Goal: Task Accomplishment & Management: Complete application form

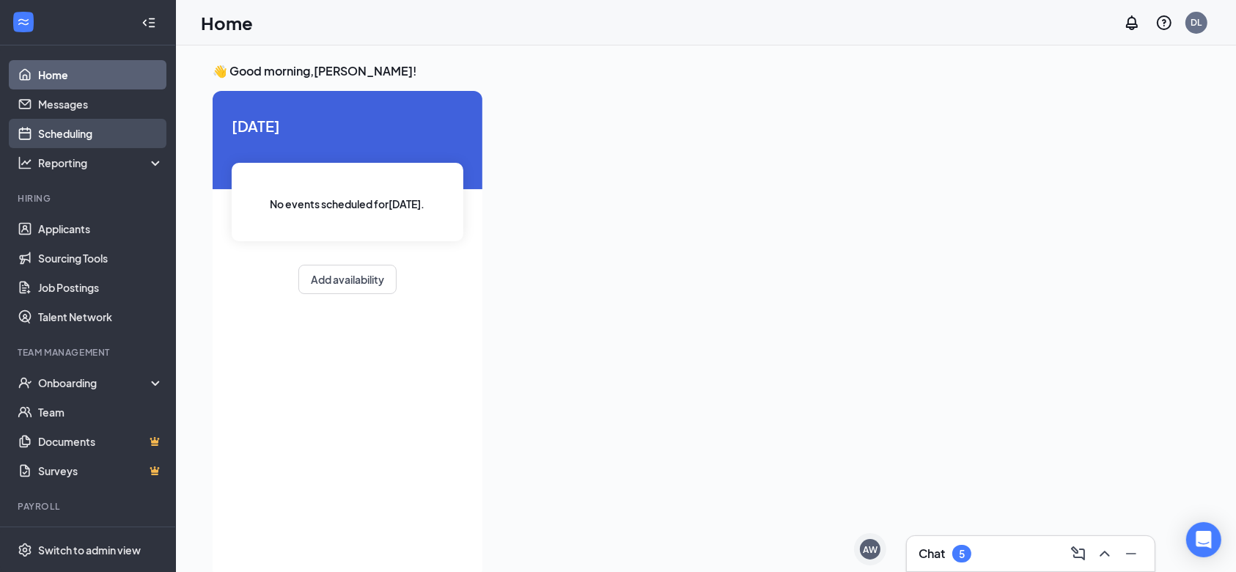
click at [92, 128] on link "Scheduling" at bounding box center [100, 133] width 125 height 29
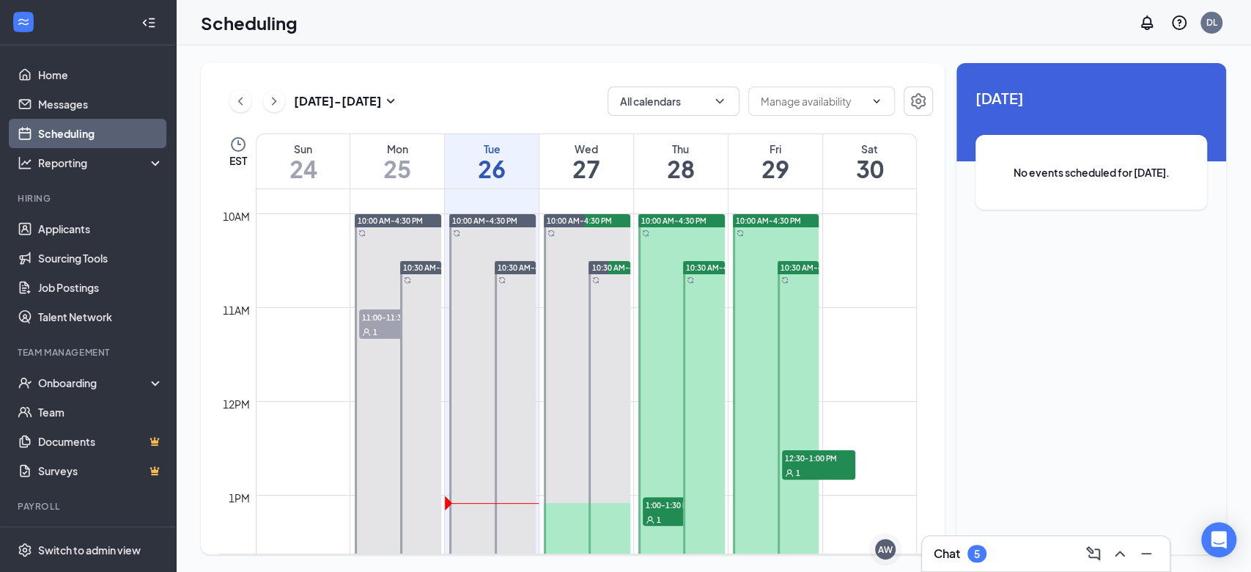
scroll to position [1267, 0]
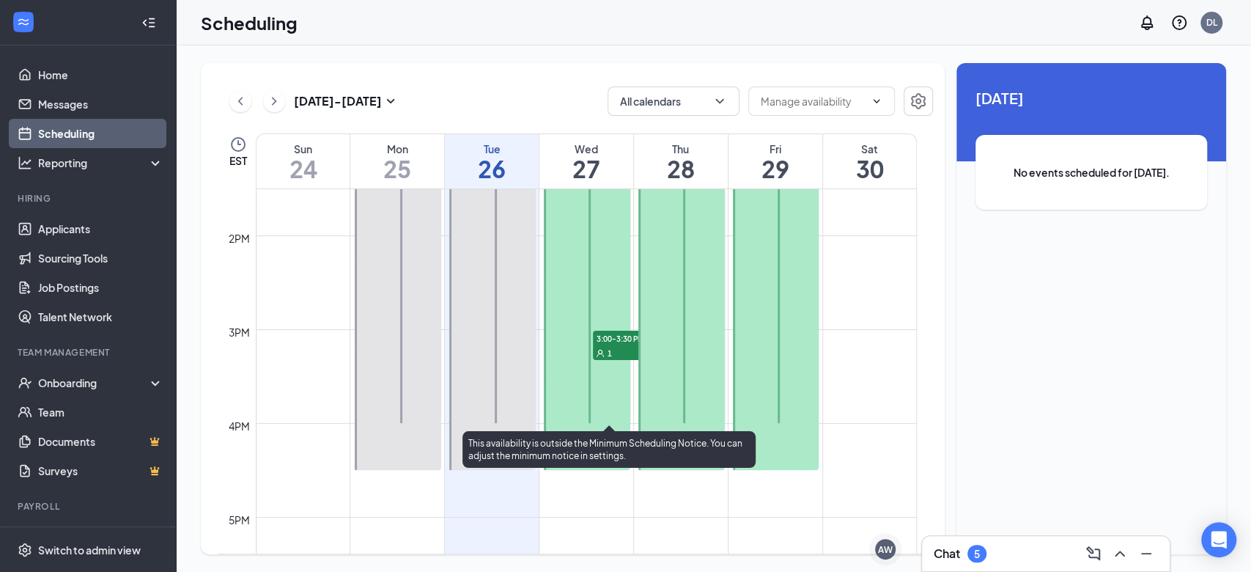
click at [614, 349] on div "1" at bounding box center [629, 352] width 73 height 15
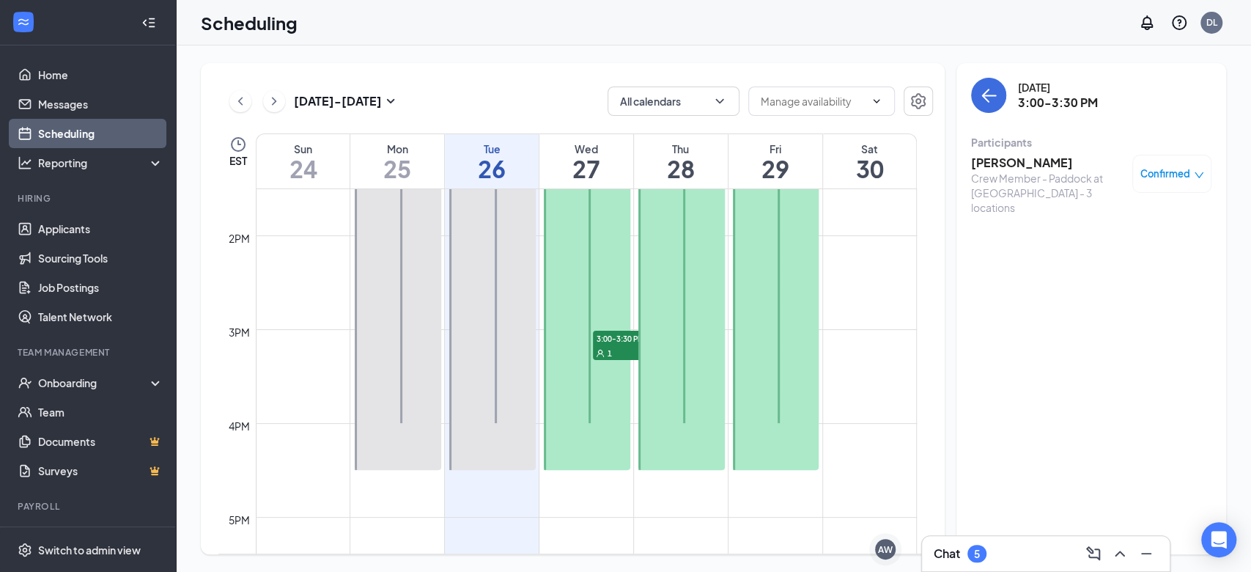
click at [1005, 162] on h3 "[PERSON_NAME]" at bounding box center [1048, 163] width 154 height 16
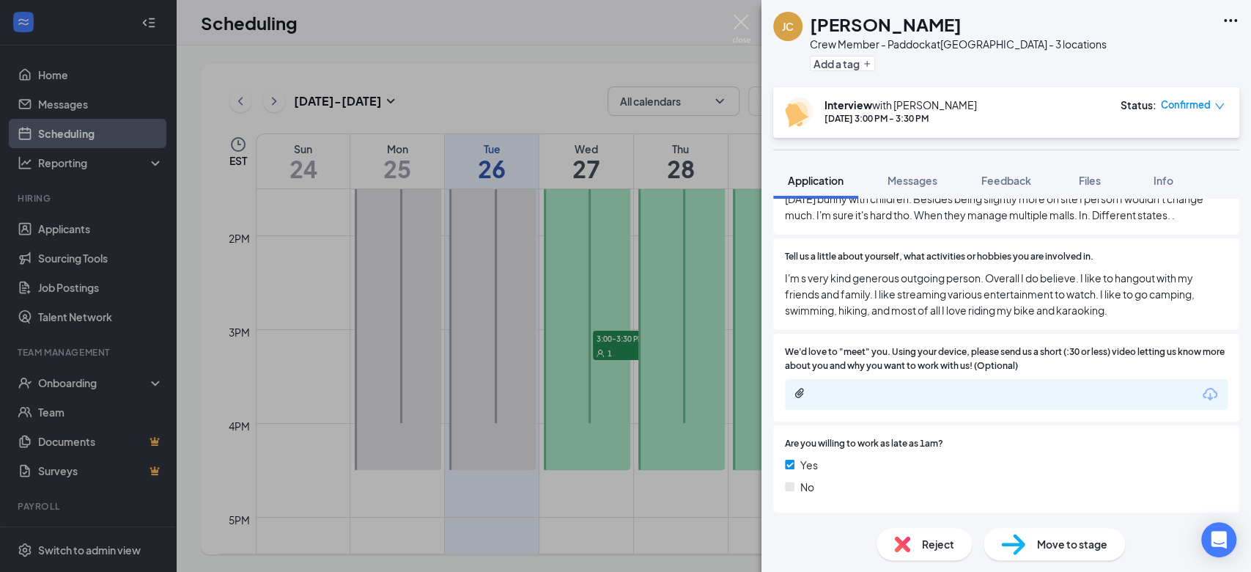
scroll to position [928, 0]
click at [930, 397] on div at bounding box center [912, 393] width 237 height 12
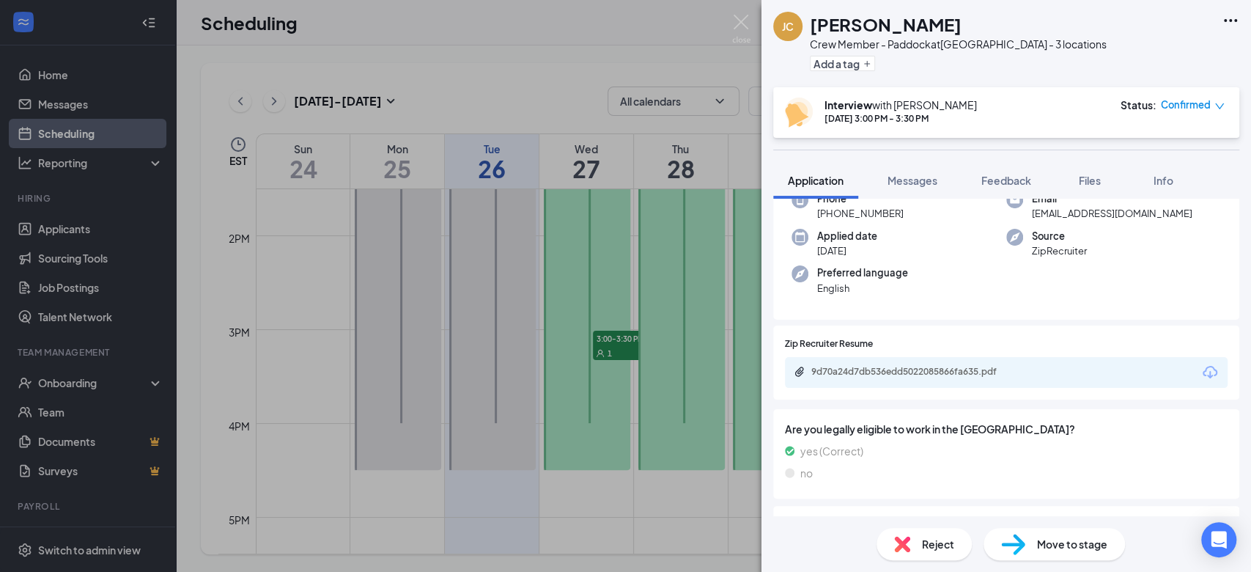
scroll to position [0, 0]
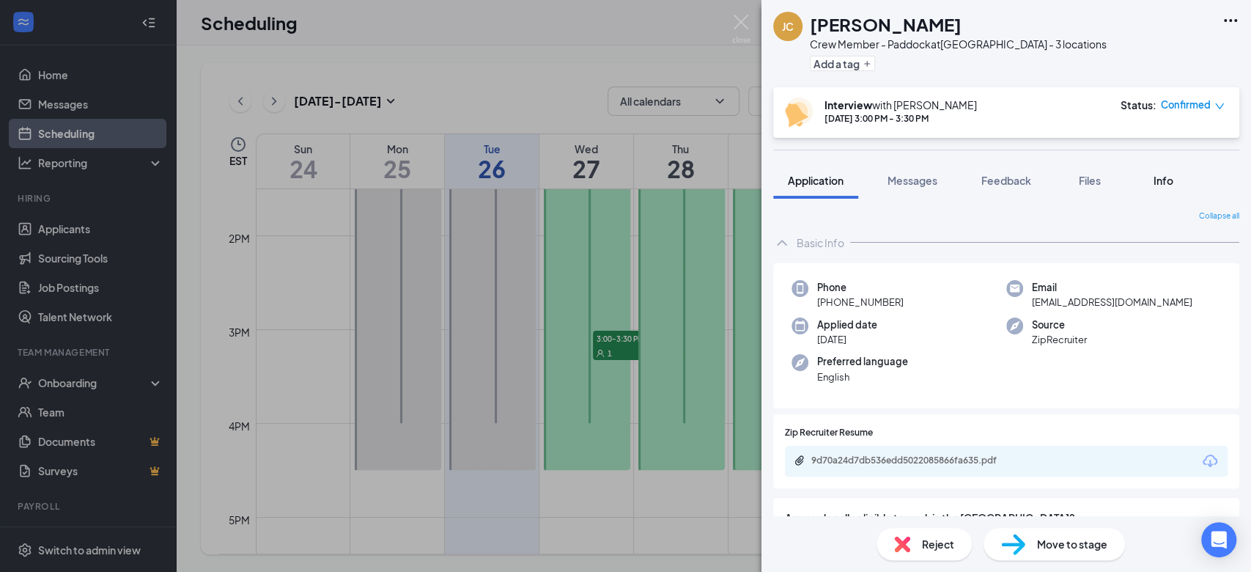
click at [1170, 182] on span "Info" at bounding box center [1164, 180] width 20 height 13
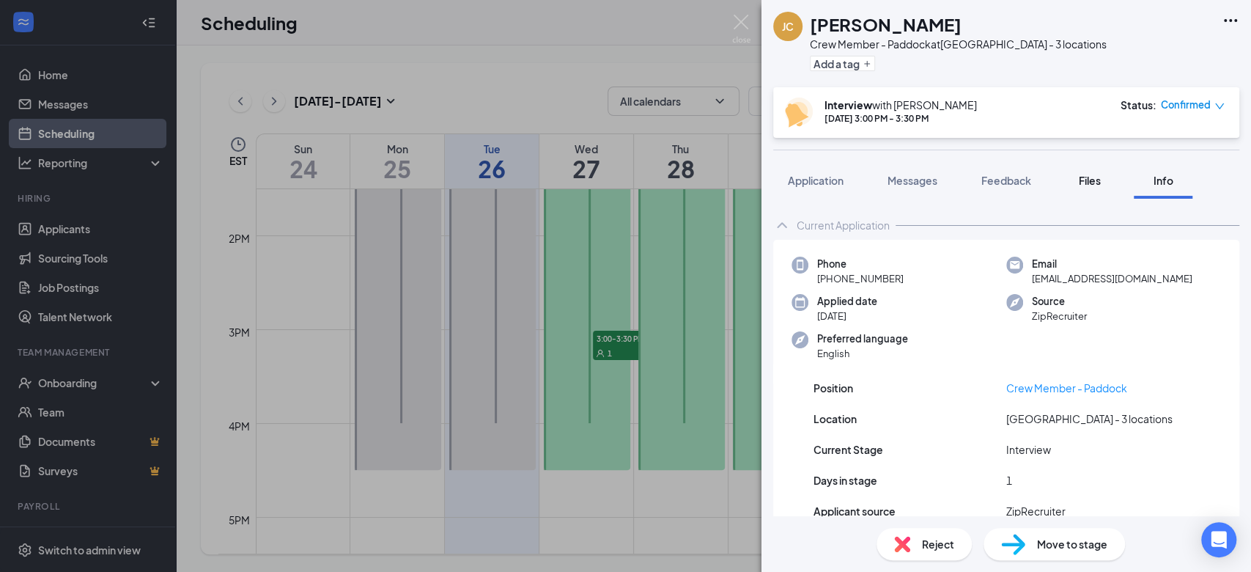
click at [1090, 189] on button "Files" at bounding box center [1090, 180] width 59 height 37
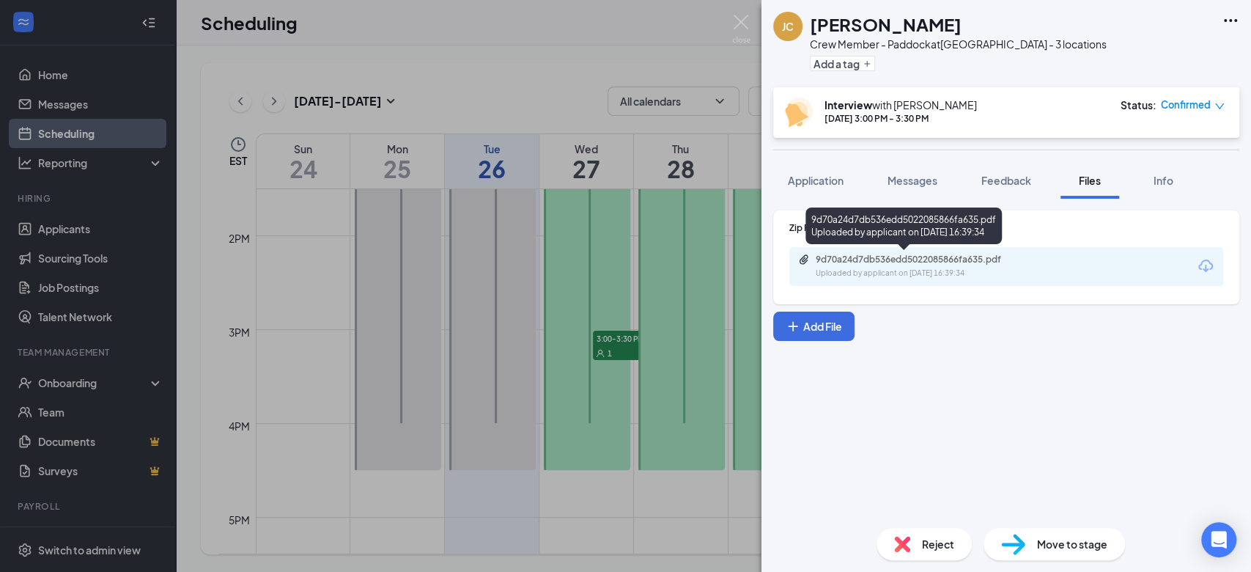
click at [959, 268] on div "Uploaded by applicant on [DATE] 16:39:34" at bounding box center [926, 274] width 220 height 12
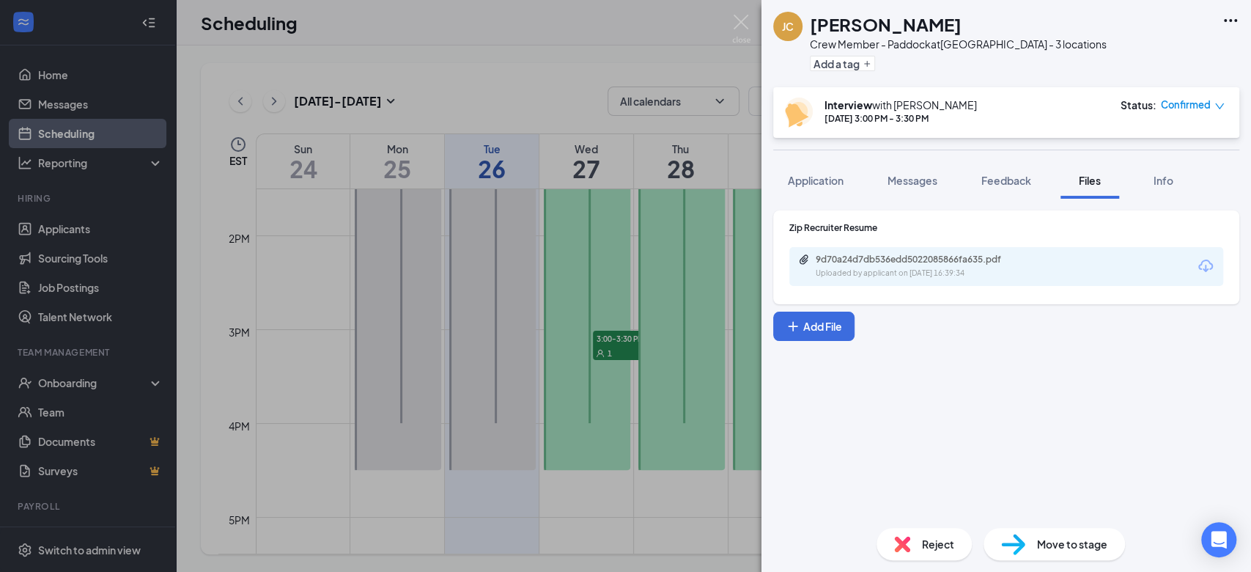
click at [698, 305] on div "[PERSON_NAME] Crew Member - Paddock at [GEOGRAPHIC_DATA] - 3 locations Add a ta…" at bounding box center [625, 286] width 1251 height 572
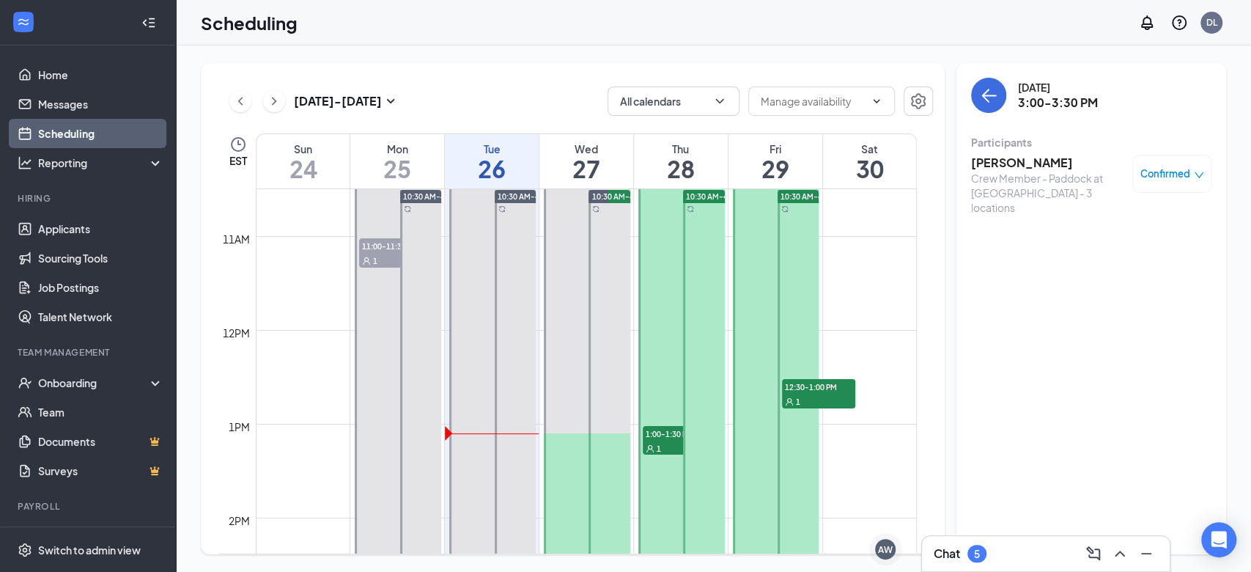
scroll to position [984, 0]
click at [668, 436] on span "1:00-1:30 PM" at bounding box center [679, 434] width 73 height 15
click at [1027, 161] on h3 "[PERSON_NAME]" at bounding box center [1048, 163] width 154 height 16
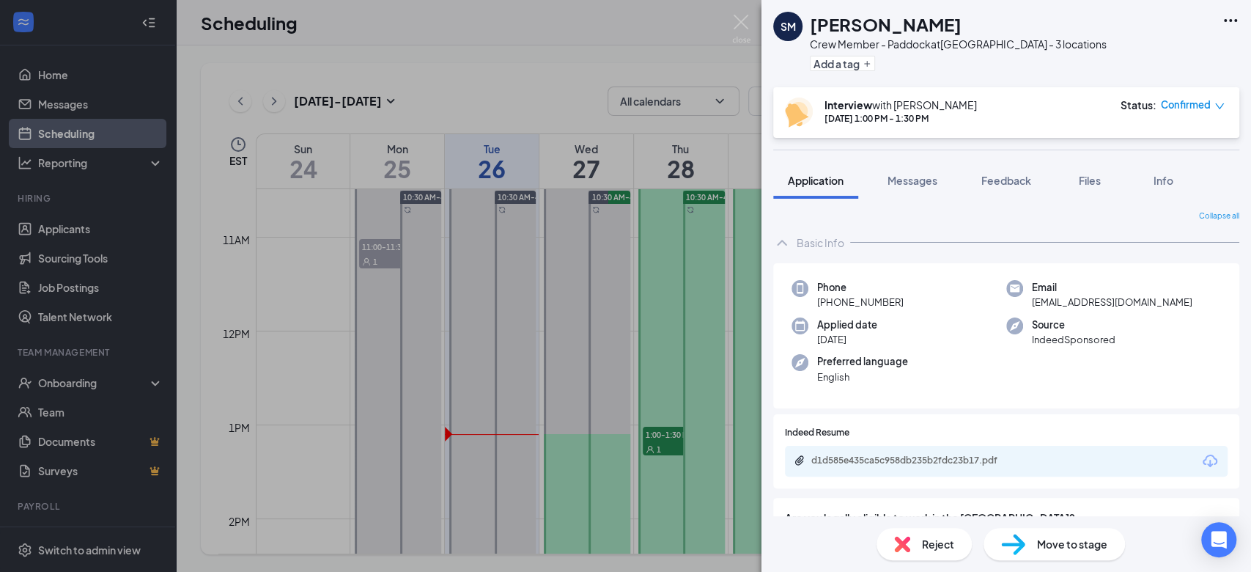
click at [694, 283] on div "SM [PERSON_NAME] Crew Member - Paddock at [GEOGRAPHIC_DATA] - 3 locations Add a…" at bounding box center [625, 286] width 1251 height 572
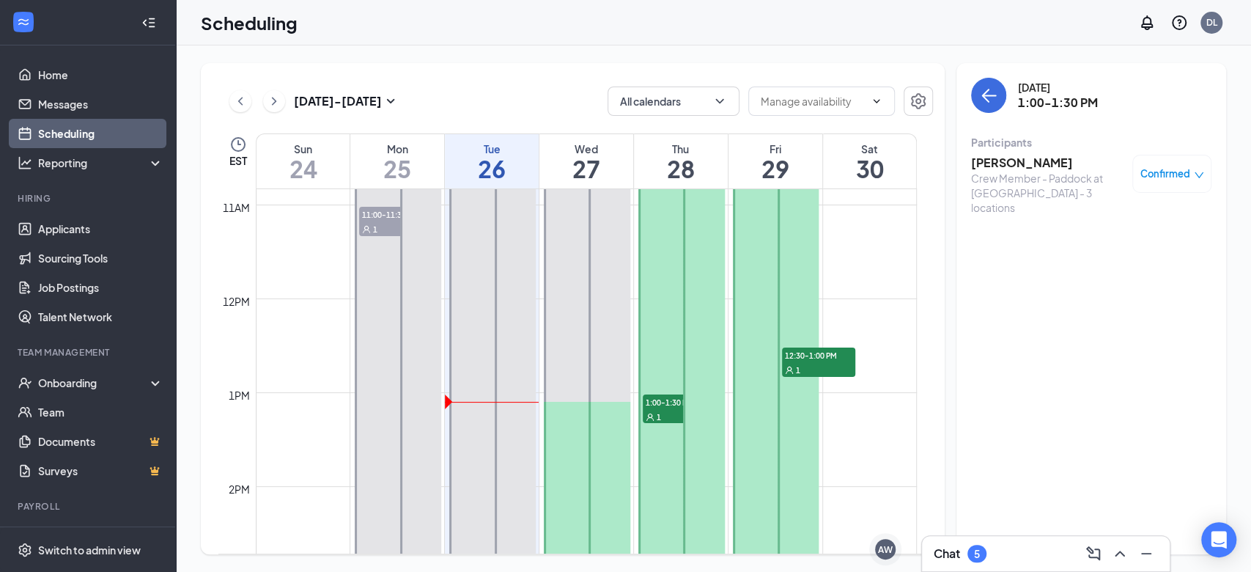
scroll to position [988, 0]
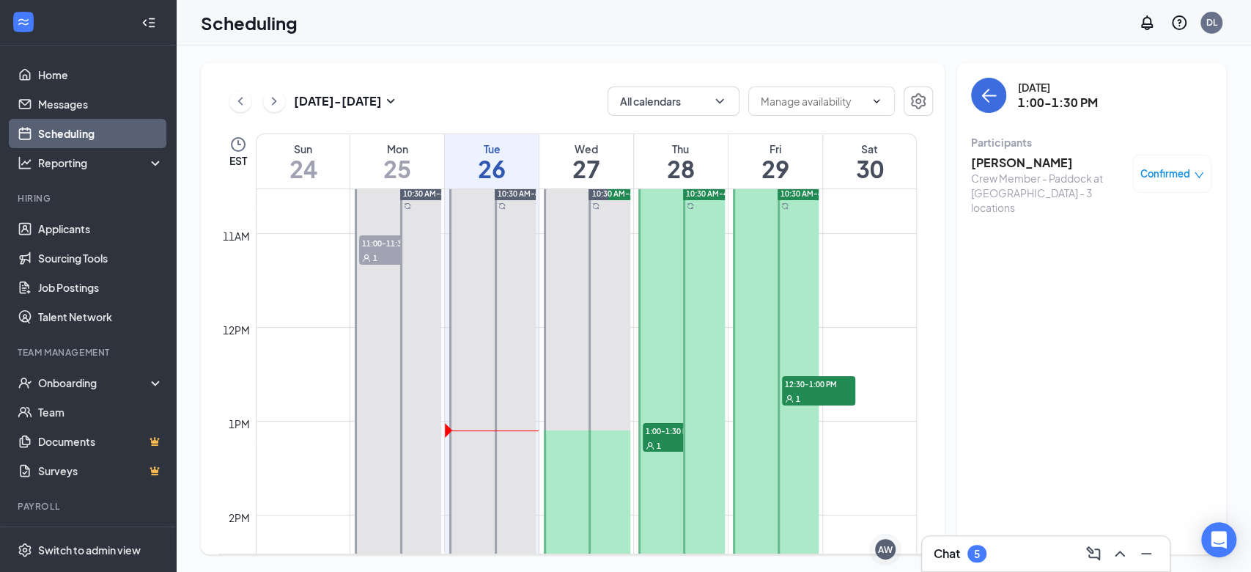
click at [821, 381] on span "12:30-1:00 PM" at bounding box center [818, 383] width 73 height 15
click at [1000, 158] on h3 "[PERSON_NAME]" at bounding box center [1048, 163] width 154 height 16
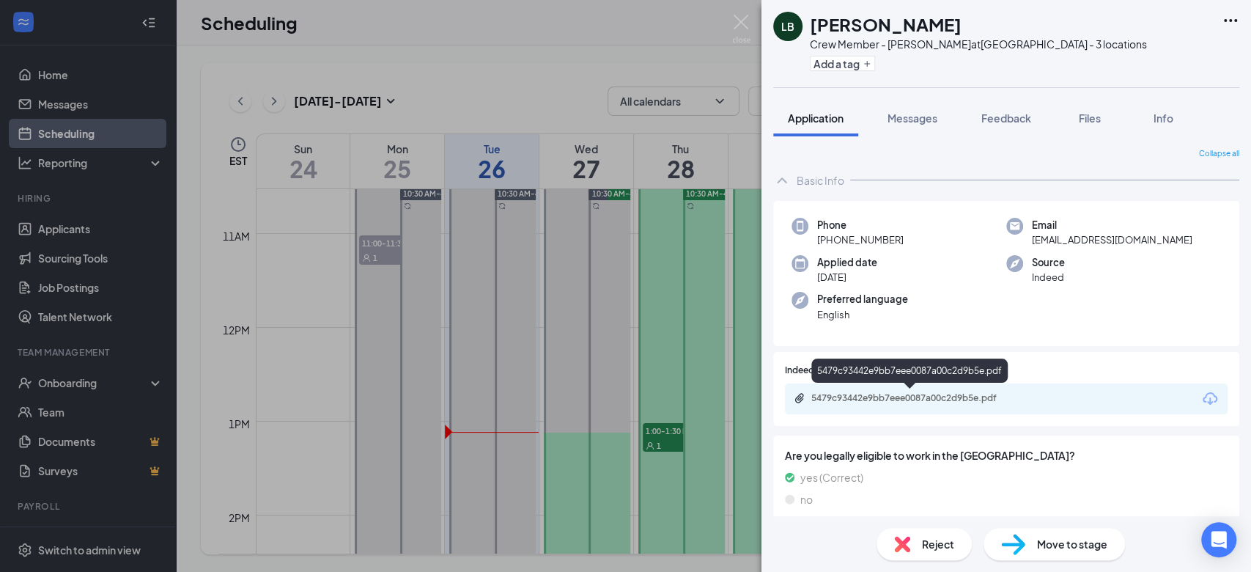
click at [943, 395] on div "5479c93442e9bb7eee0087a00c2d9b5e.pdf" at bounding box center [913, 398] width 205 height 12
click at [710, 303] on div "LB [PERSON_NAME] Crew Member - [GEOGRAPHIC_DATA][PERSON_NAME] at [GEOGRAPHIC_DA…" at bounding box center [625, 286] width 1251 height 572
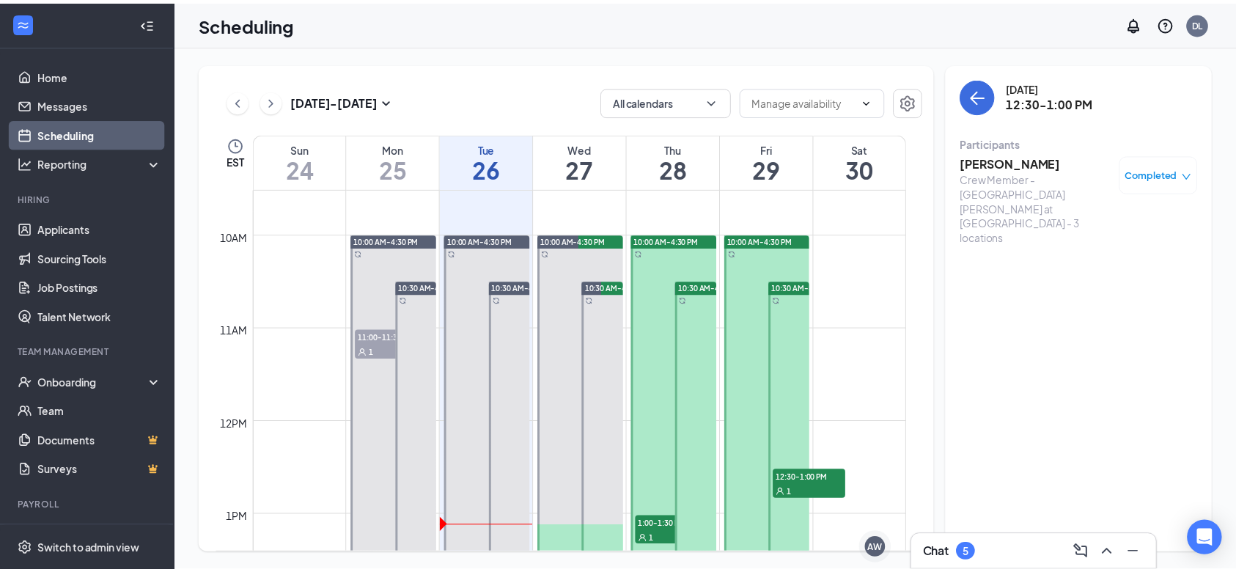
scroll to position [892, 0]
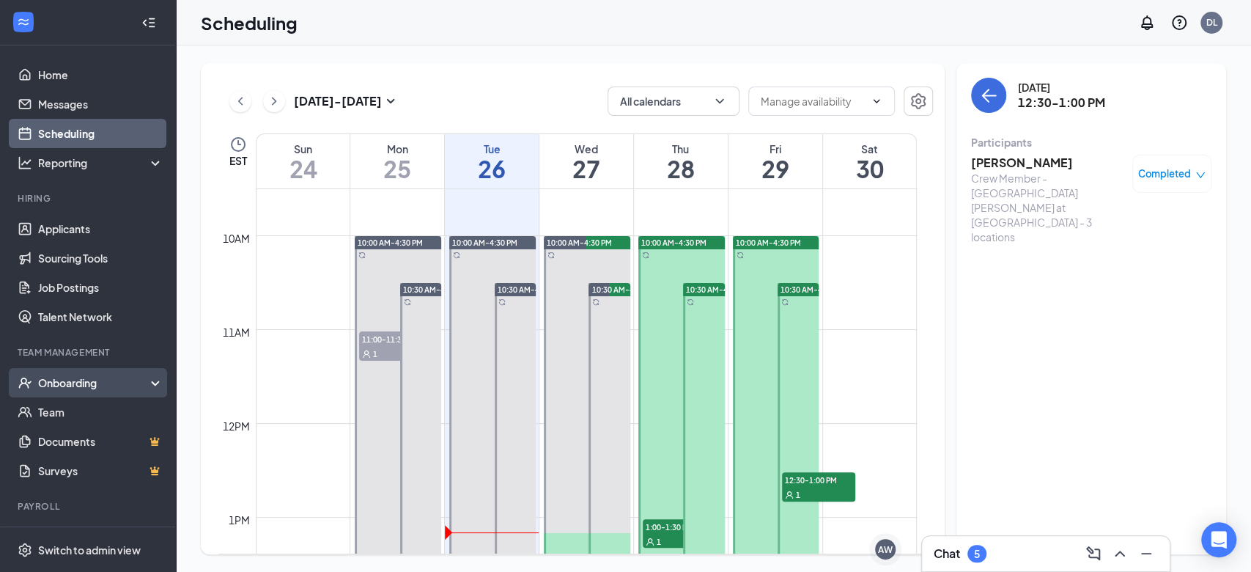
click at [92, 383] on div "Onboarding" at bounding box center [94, 382] width 113 height 15
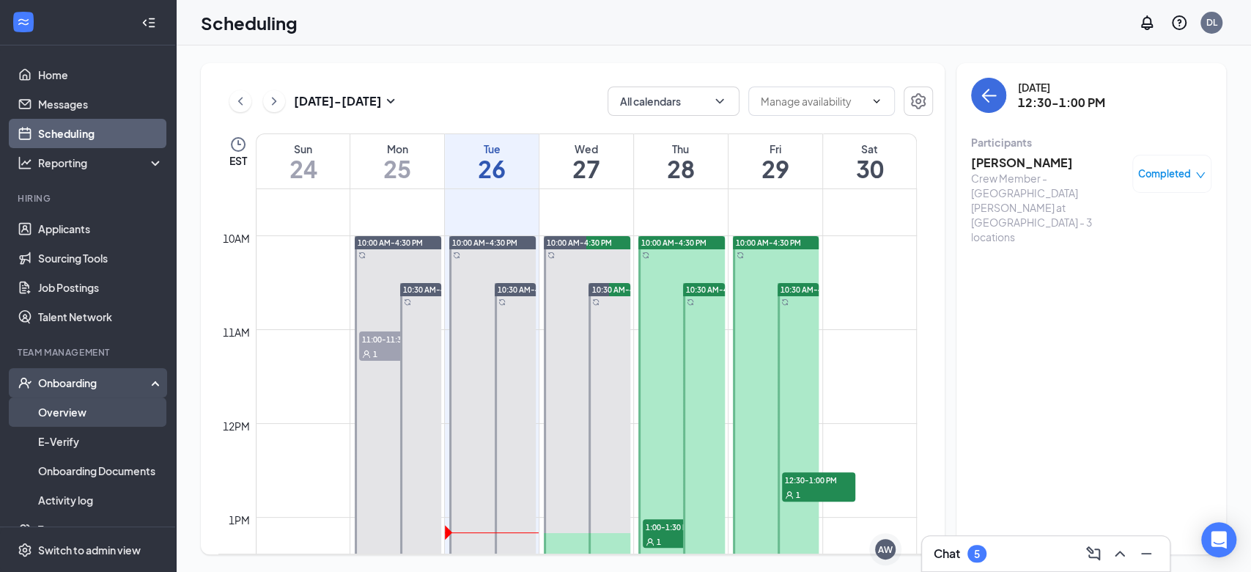
click at [77, 408] on link "Overview" at bounding box center [100, 411] width 125 height 29
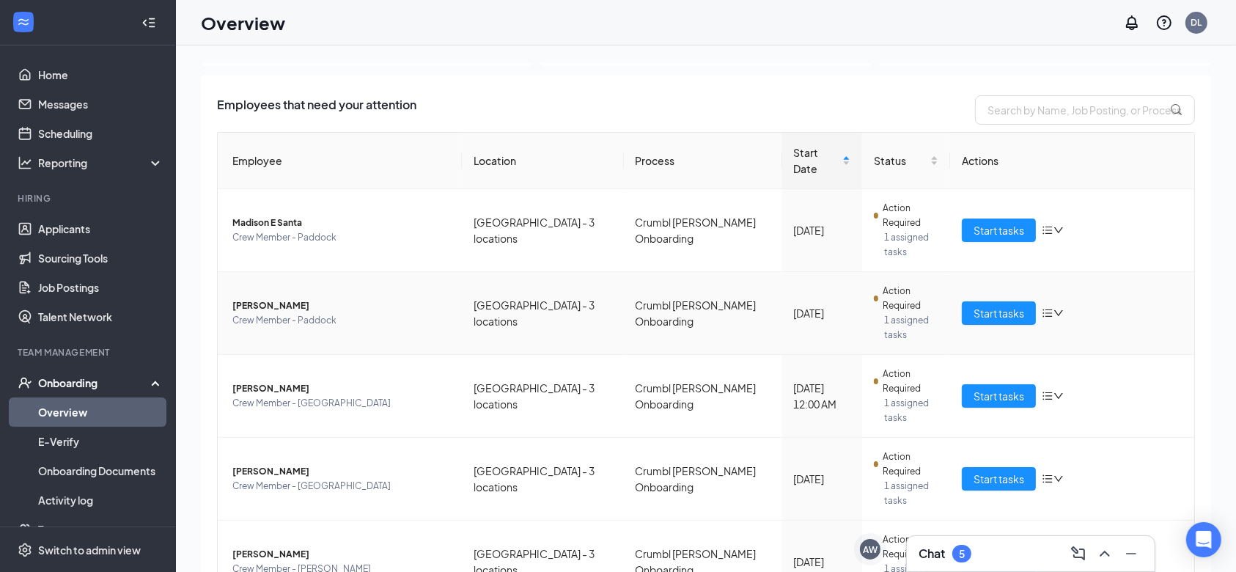
scroll to position [84, 0]
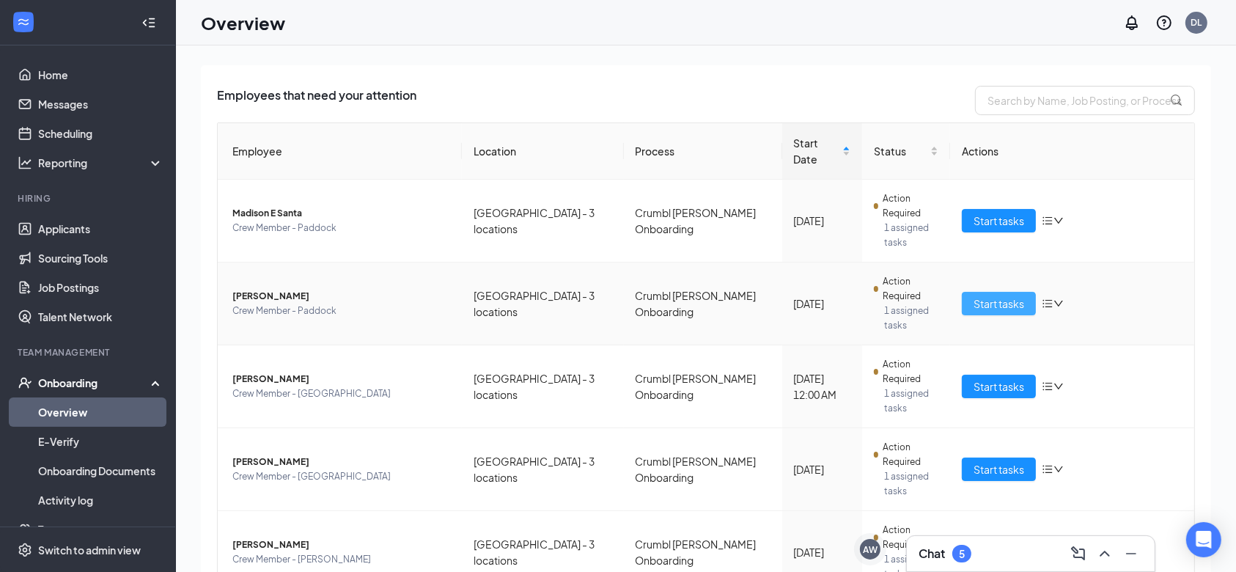
click at [985, 295] on span "Start tasks" at bounding box center [998, 303] width 51 height 16
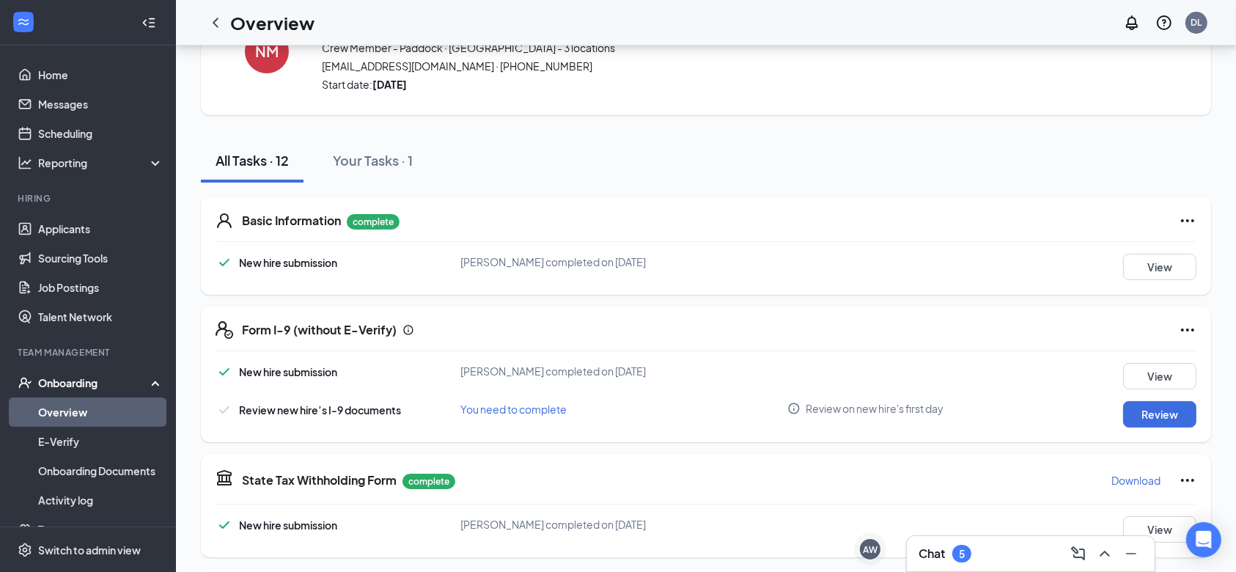
scroll to position [78, 0]
click at [1151, 401] on button "Review" at bounding box center [1159, 412] width 73 height 26
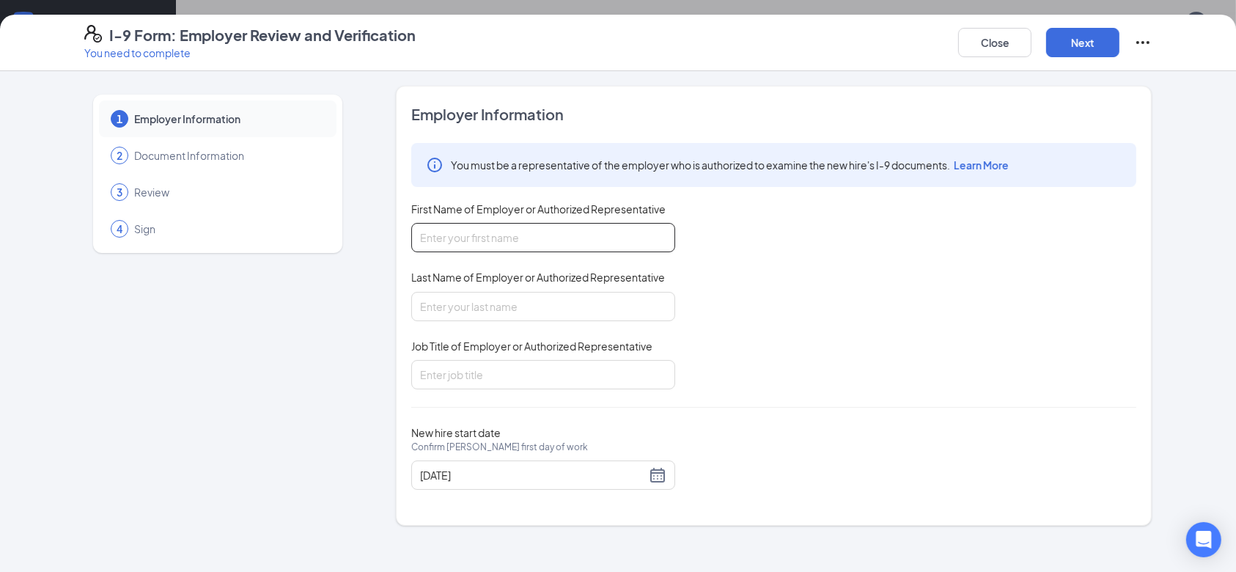
click at [583, 236] on input "First Name of Employer or Authorized Representative" at bounding box center [543, 237] width 264 height 29
type input "[PERSON_NAME]"
type input "Little"
click at [533, 369] on input "Job Title of Employer or Authorized Representative" at bounding box center [543, 374] width 264 height 29
type input "Manager"
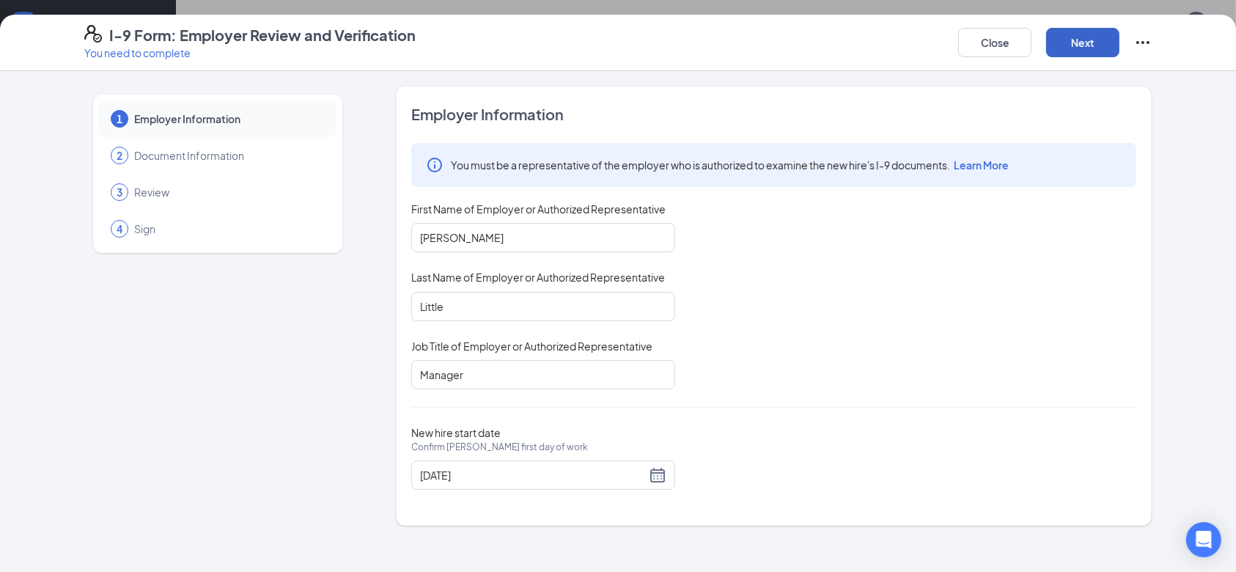
click at [1091, 48] on button "Next" at bounding box center [1082, 42] width 73 height 29
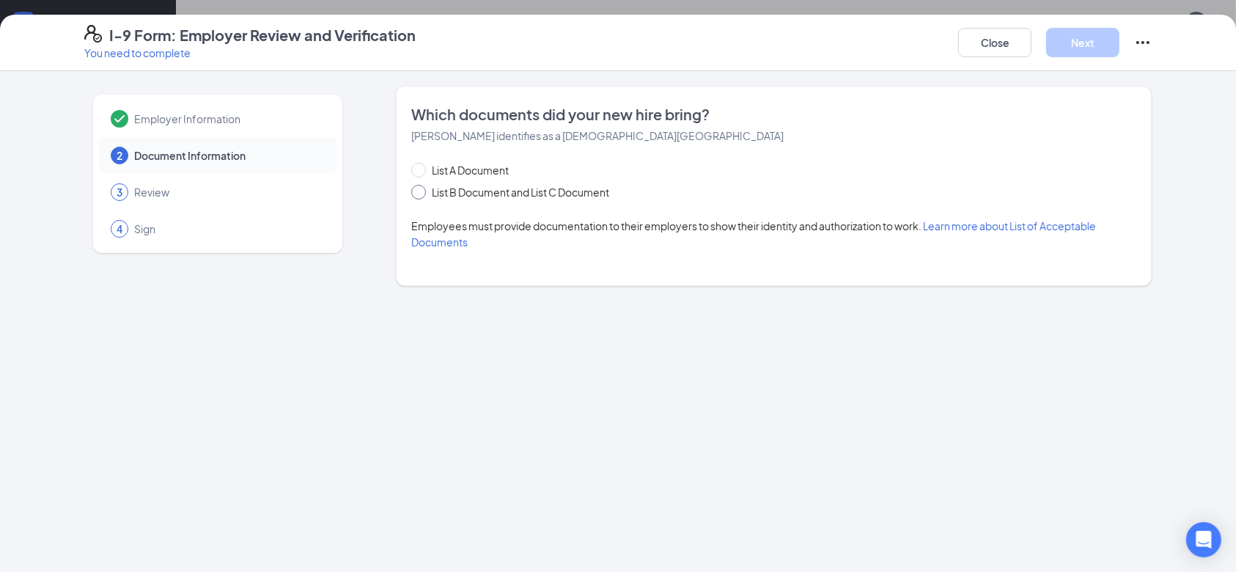
click at [550, 185] on span "List B Document and List C Document" at bounding box center [520, 192] width 189 height 16
click at [421, 185] on input "List B Document and List C Document" at bounding box center [416, 190] width 10 height 10
radio input "true"
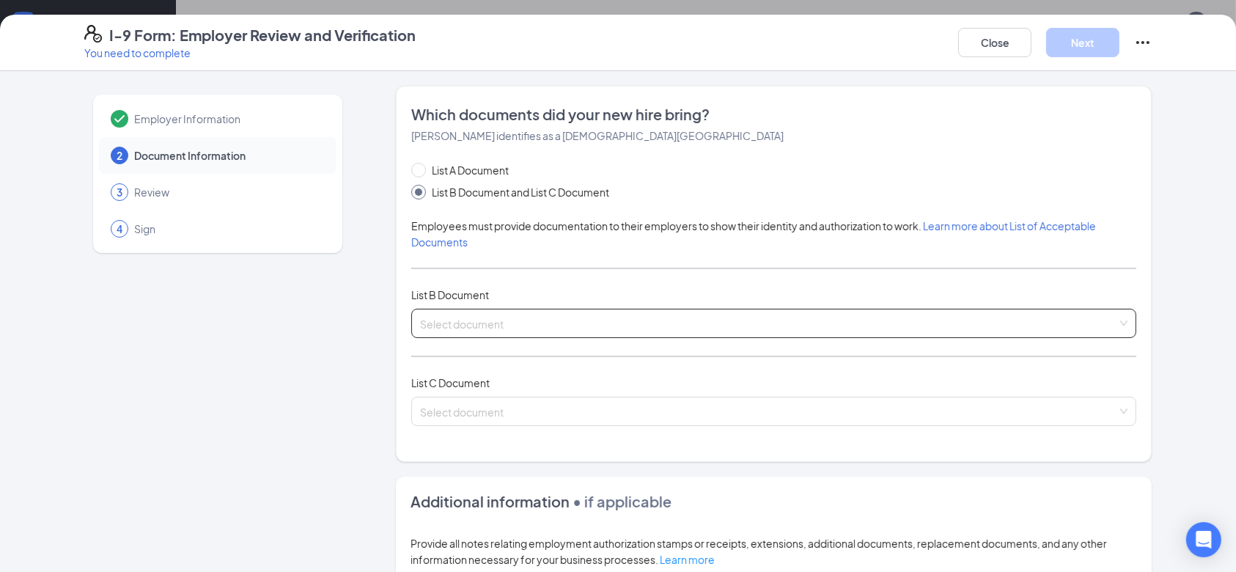
click at [545, 326] on input "search" at bounding box center [768, 320] width 697 height 22
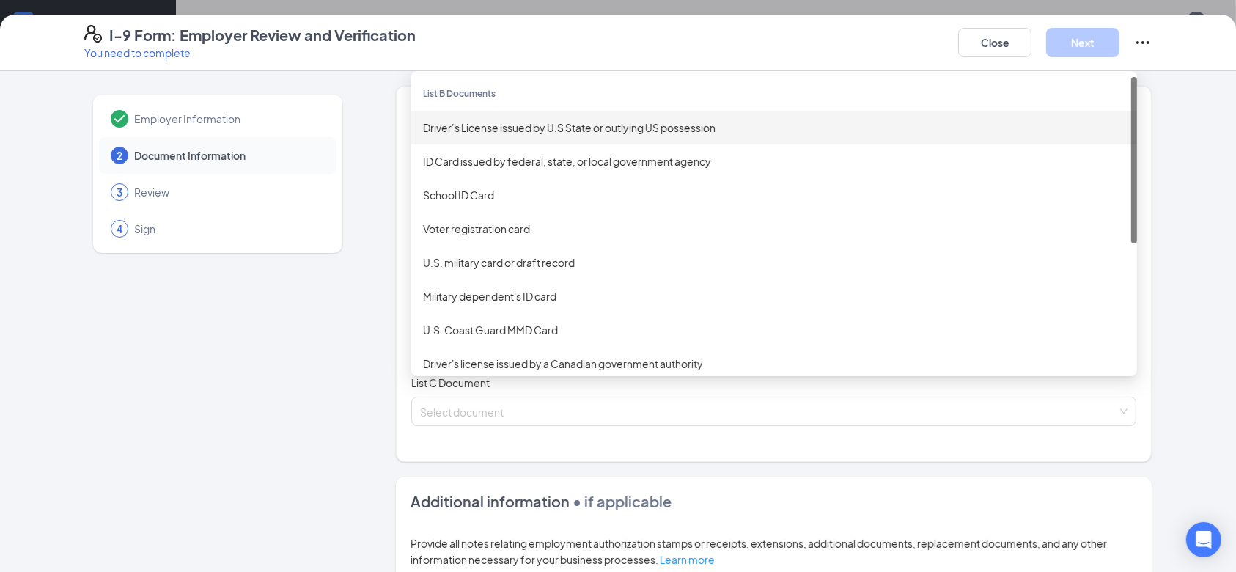
click at [562, 130] on div "Driver’s License issued by U.S State or outlying US possession" at bounding box center [774, 127] width 702 height 16
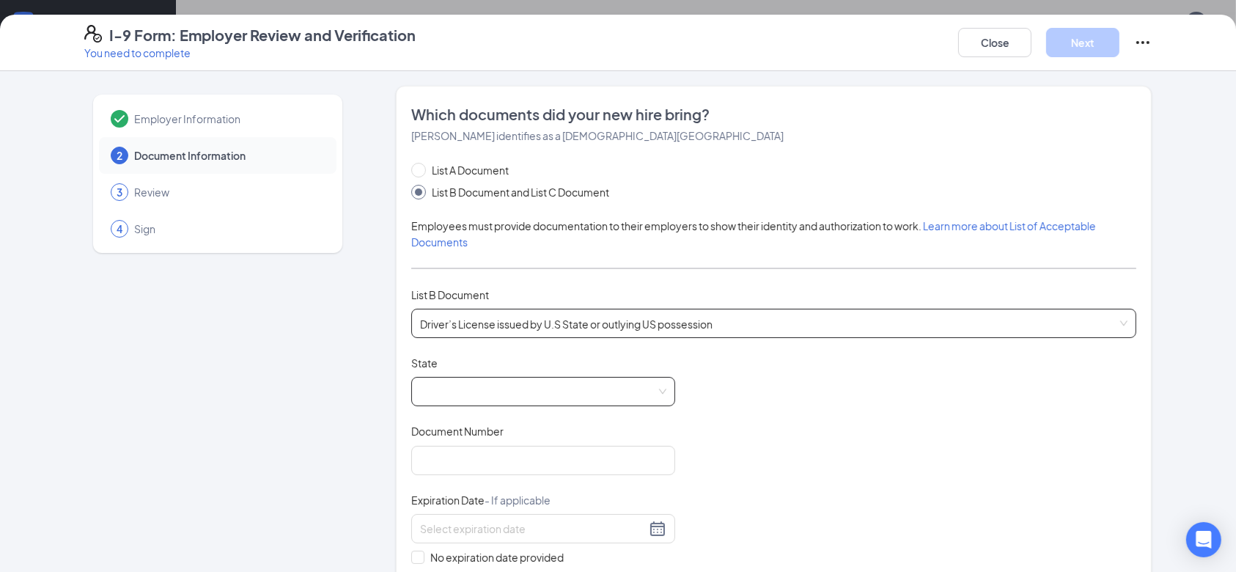
click at [525, 401] on span at bounding box center [543, 391] width 246 height 28
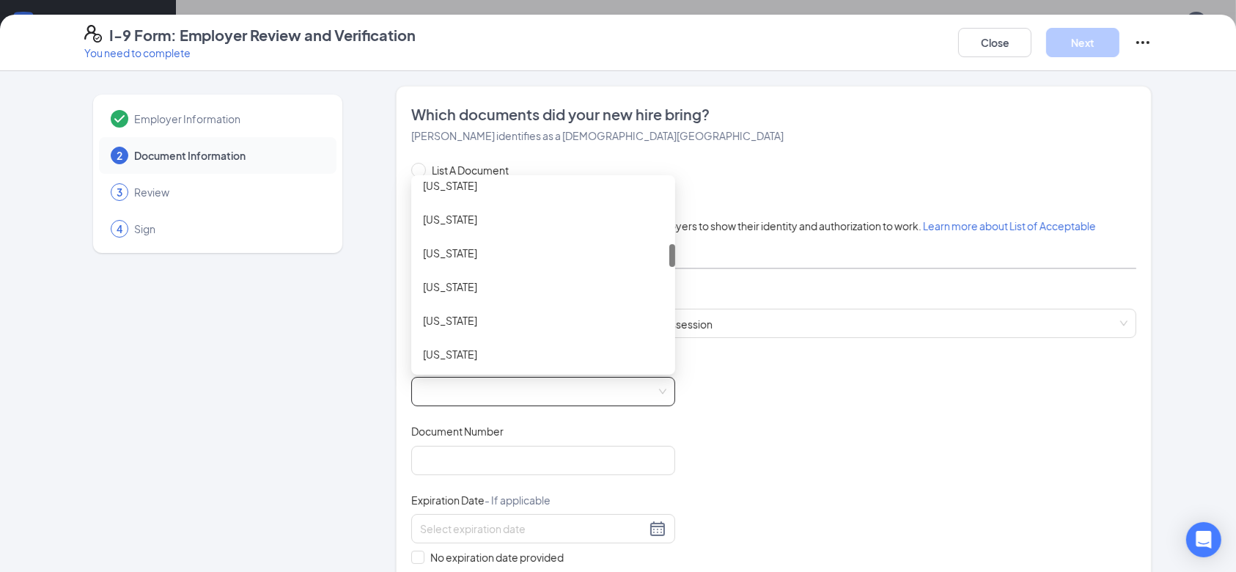
scroll to position [519, 0]
click at [479, 314] on div "[US_STATE]" at bounding box center [543, 319] width 240 height 16
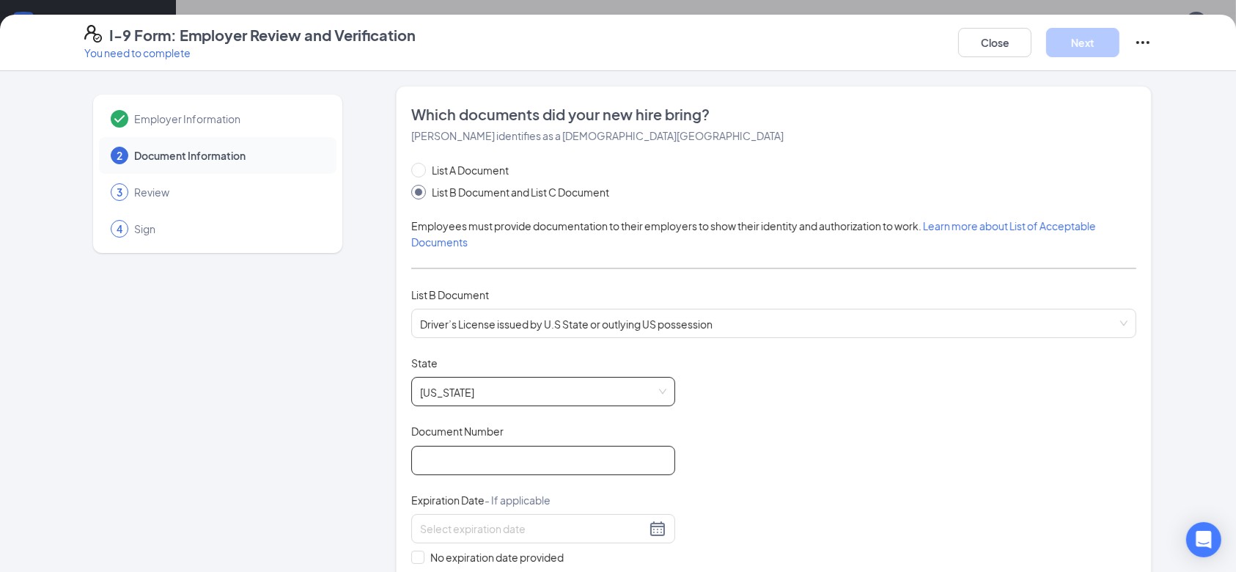
click at [509, 468] on input "Document Number" at bounding box center [543, 460] width 264 height 29
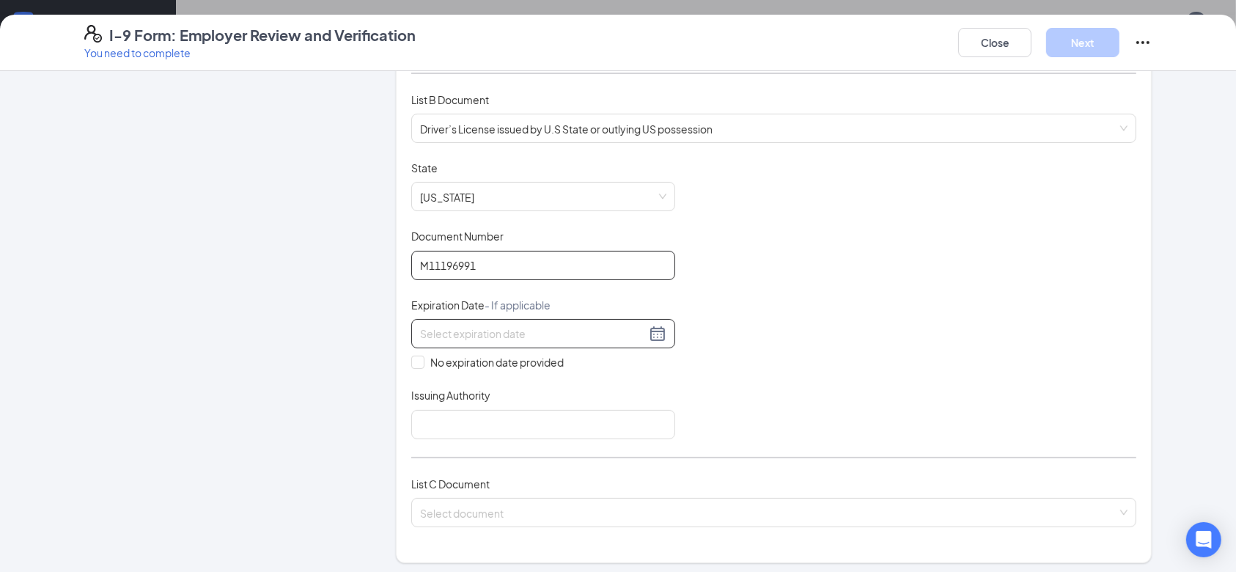
type input "M11196991"
click at [654, 332] on div at bounding box center [543, 334] width 246 height 18
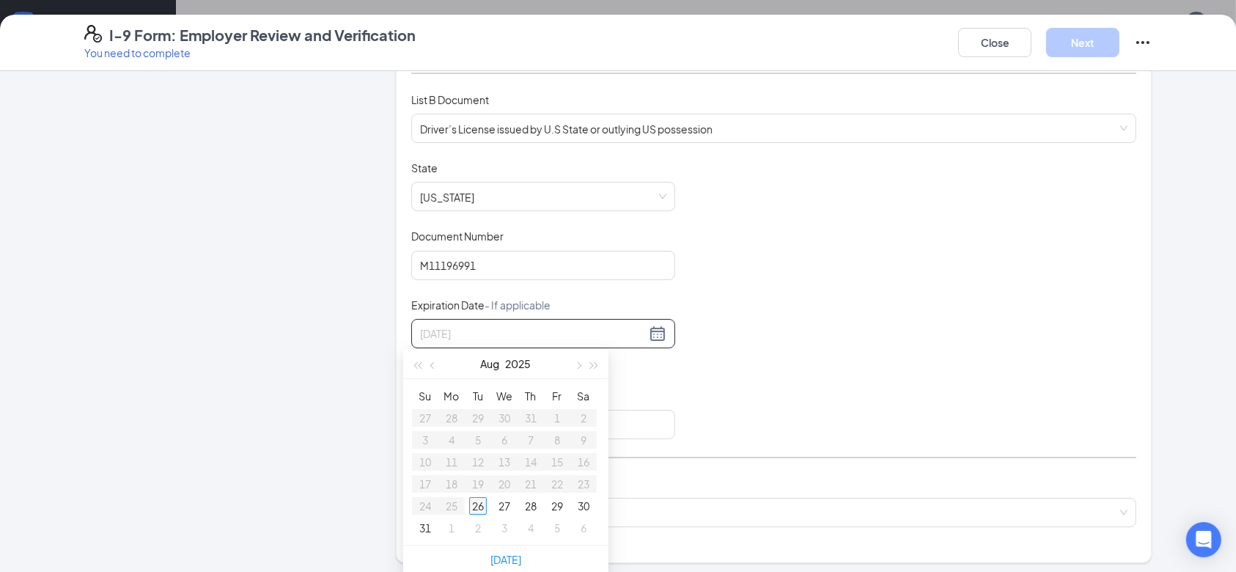
type input "[DATE]"
click at [476, 507] on div "26" at bounding box center [478, 506] width 18 height 18
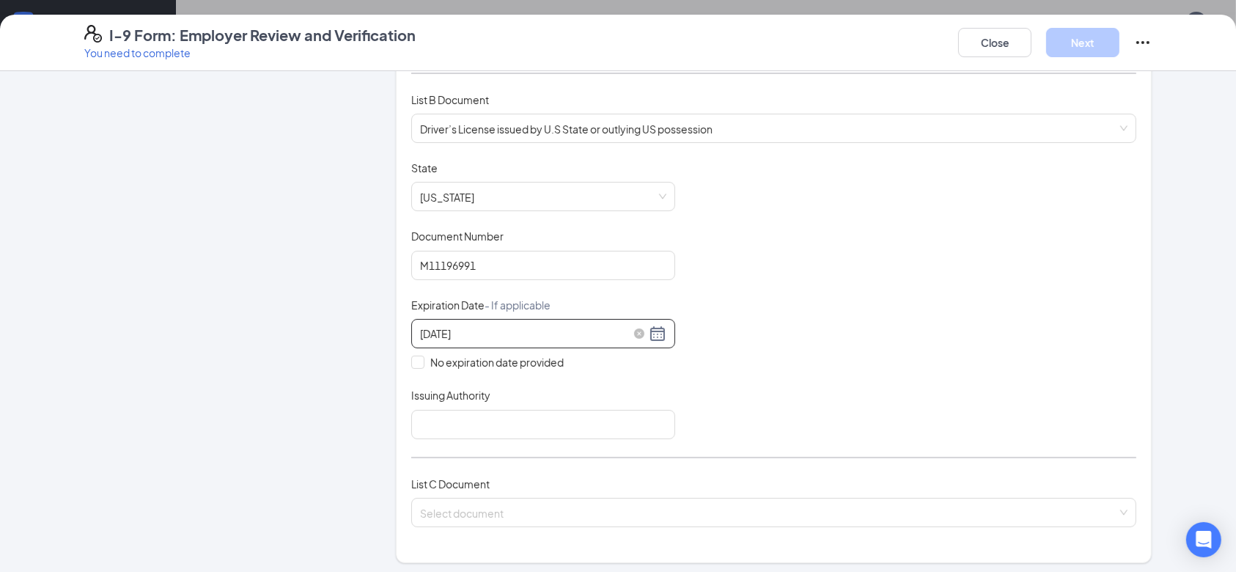
click at [650, 334] on div "[DATE]" at bounding box center [543, 334] width 246 height 18
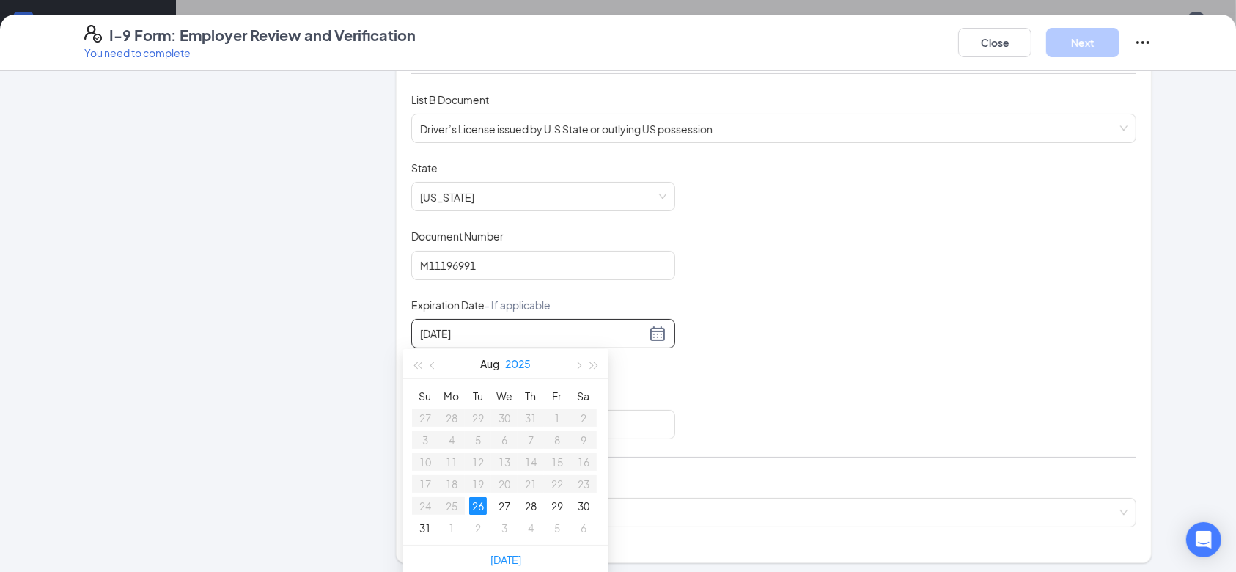
click at [523, 359] on button "2025" at bounding box center [519, 363] width 26 height 29
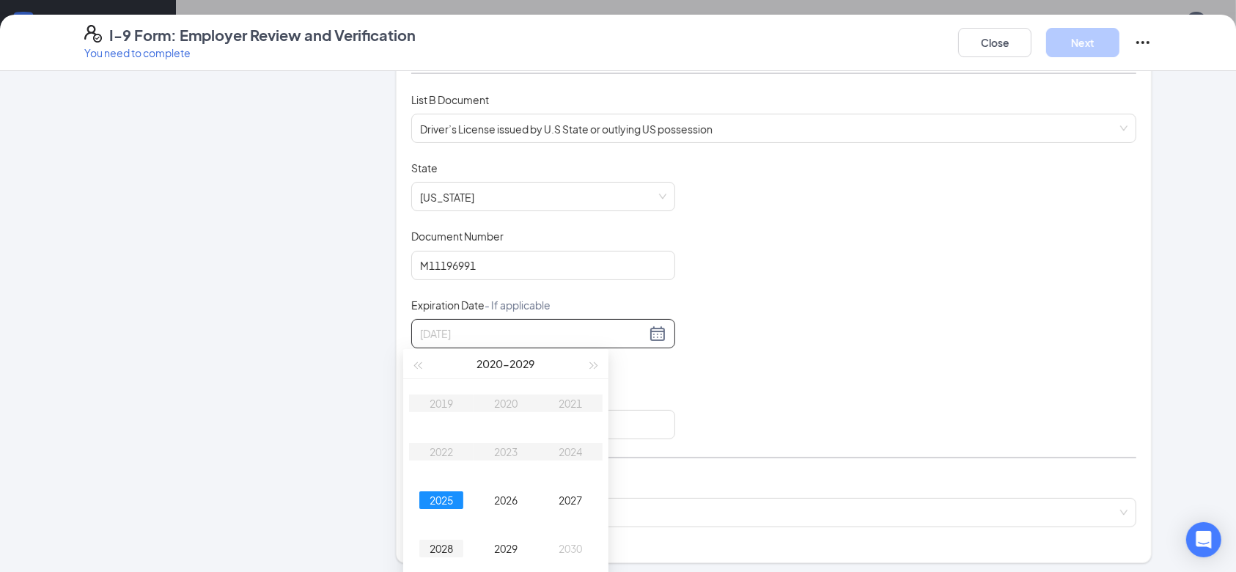
click at [445, 547] on div "2028" at bounding box center [441, 548] width 44 height 18
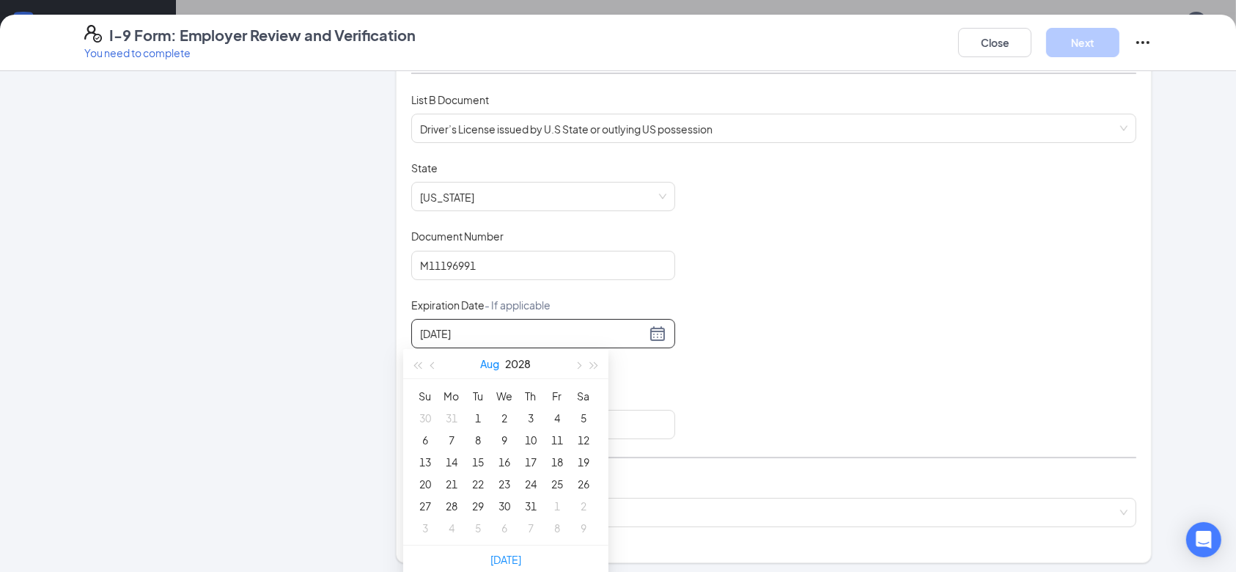
click at [488, 366] on button "Aug" at bounding box center [490, 363] width 19 height 29
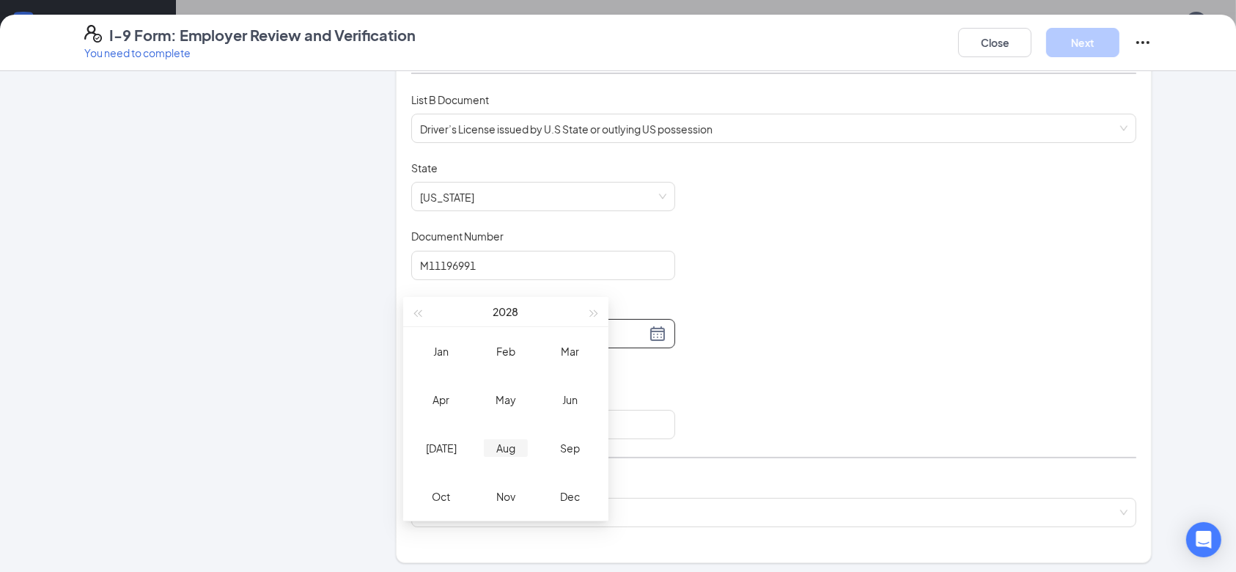
scroll to position [130, 0]
click at [499, 497] on div "Nov" at bounding box center [506, 496] width 44 height 18
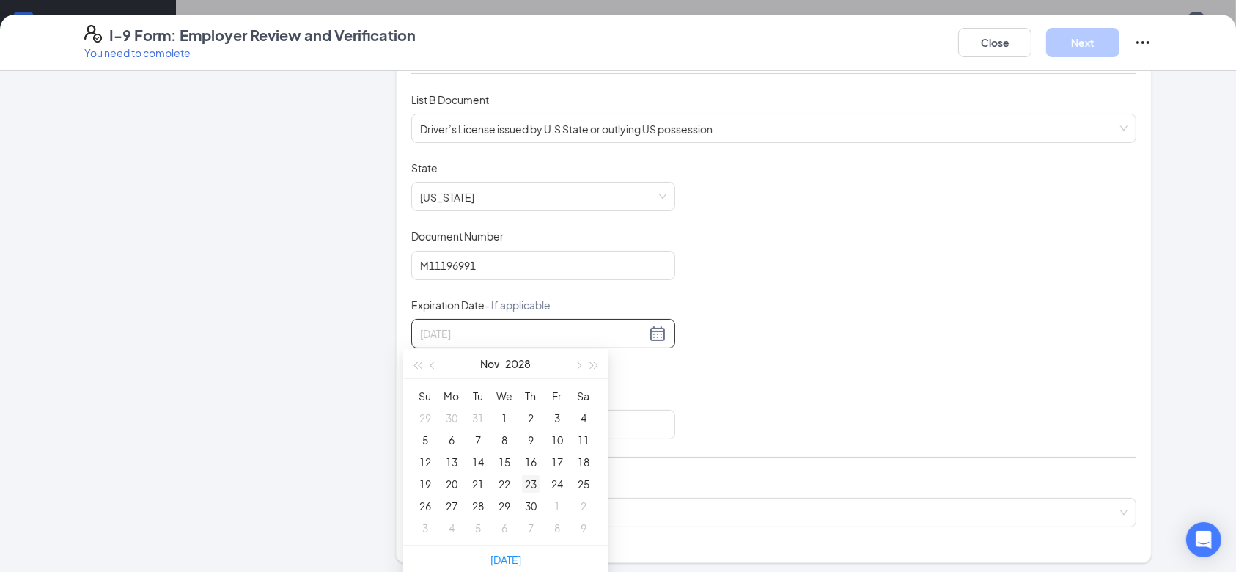
type input "[DATE]"
click at [528, 484] on div "23" at bounding box center [531, 484] width 18 height 18
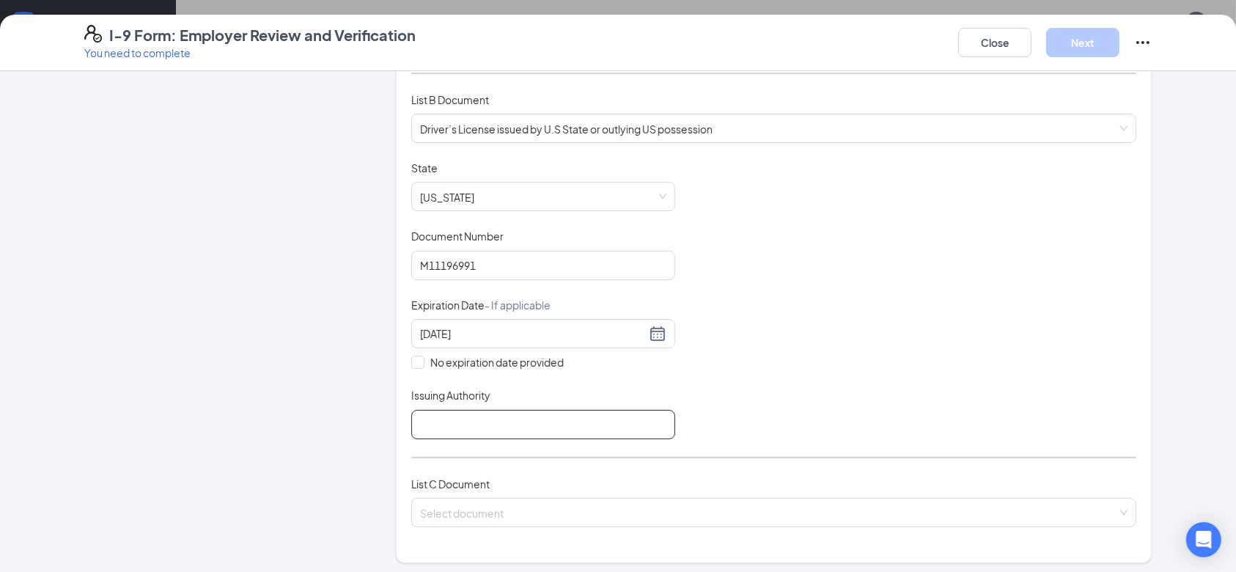
click at [493, 414] on input "Issuing Authority" at bounding box center [543, 424] width 264 height 29
type input "KY"
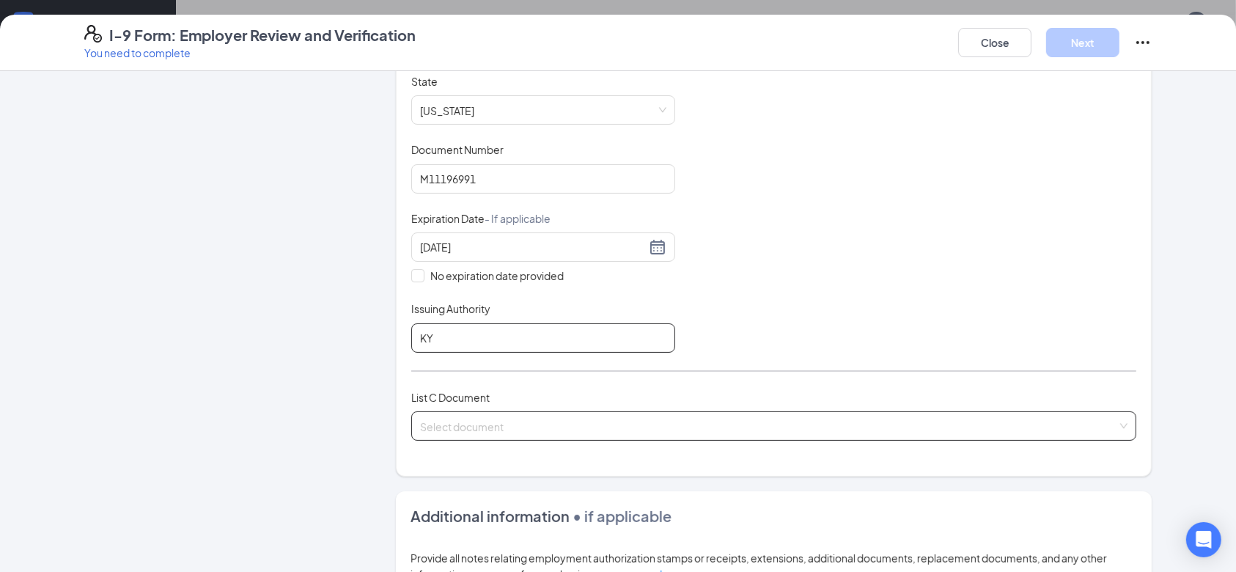
click at [605, 437] on div "Select document" at bounding box center [773, 425] width 725 height 29
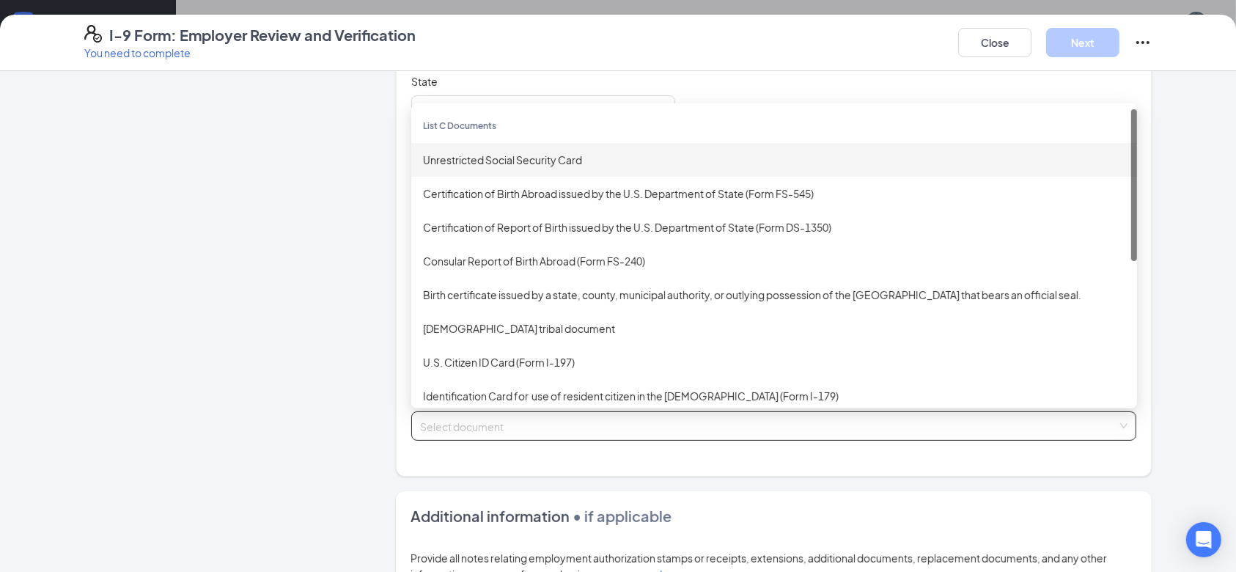
click at [539, 146] on div "Unrestricted Social Security Card" at bounding box center [774, 160] width 726 height 34
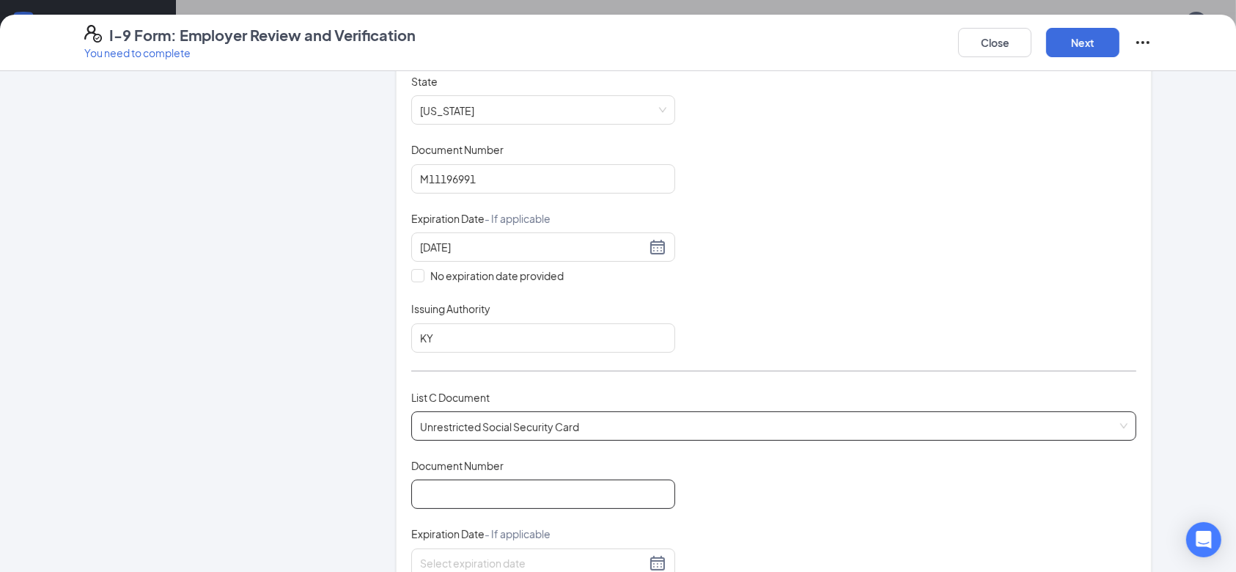
click at [468, 493] on input "Document Number" at bounding box center [543, 493] width 264 height 29
type input "269982304"
click at [254, 434] on div "Employer Information 2 Document Information 3 Review 4 Sign" at bounding box center [217, 448] width 267 height 1288
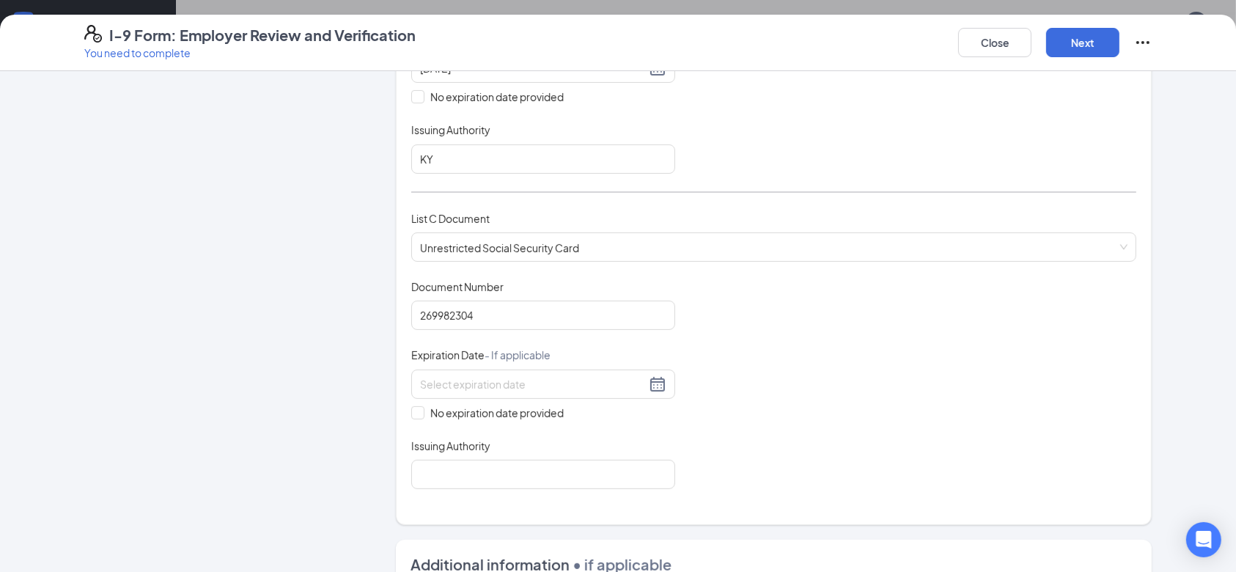
scroll to position [482, 0]
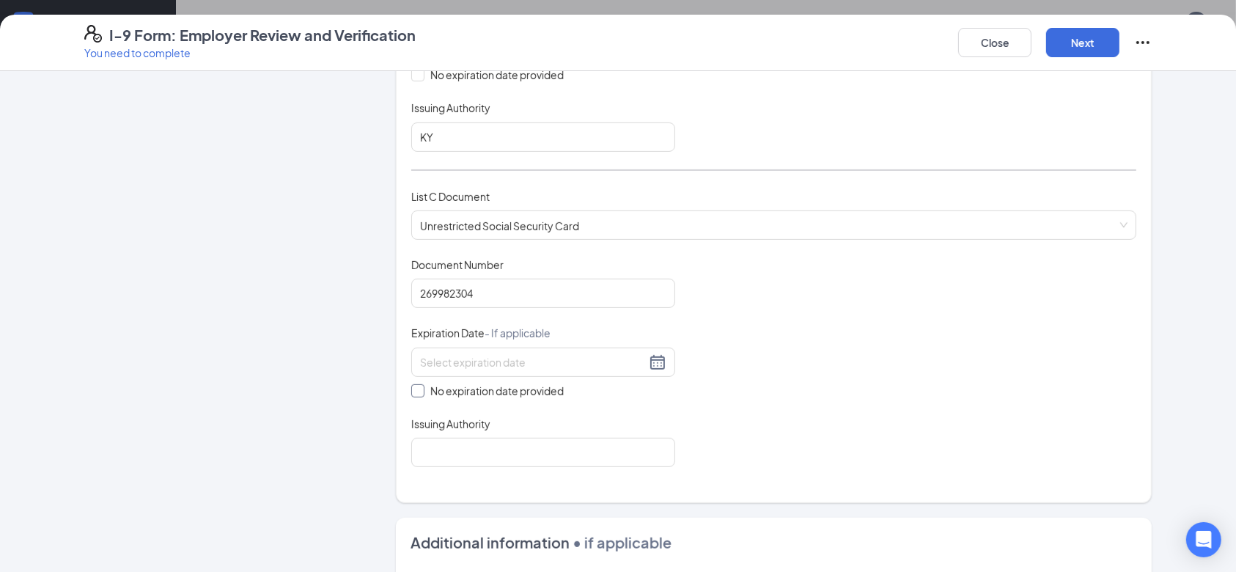
click at [411, 389] on span at bounding box center [417, 390] width 13 height 13
click at [411, 389] on input "No expiration date provided" at bounding box center [416, 389] width 10 height 10
checkbox input "true"
click at [590, 443] on input "Issuing Authority" at bounding box center [543, 454] width 264 height 29
type input "SSA"
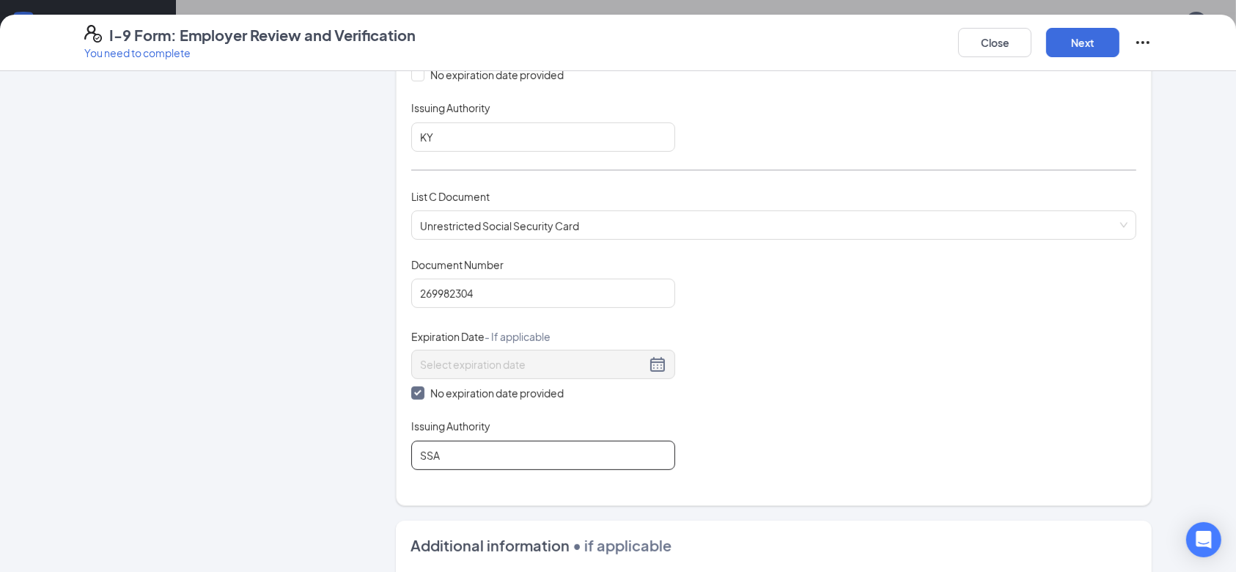
scroll to position [814, 0]
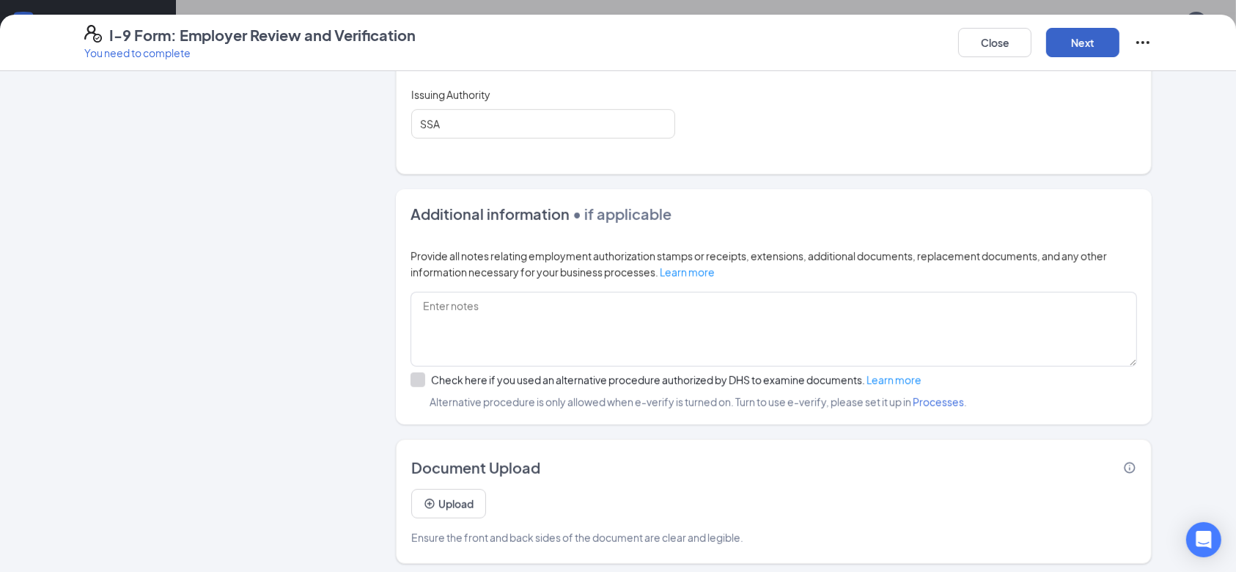
click at [1091, 44] on button "Next" at bounding box center [1082, 42] width 73 height 29
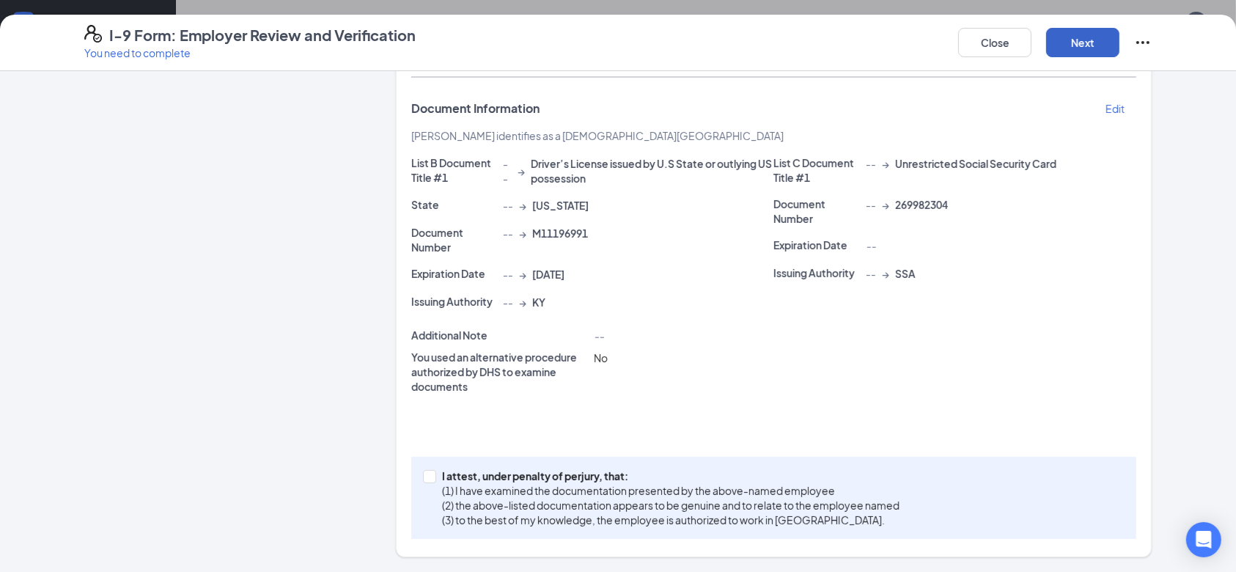
scroll to position [221, 0]
click at [423, 477] on input "I attest, under penalty of [PERSON_NAME], that: (1) I have examined the documen…" at bounding box center [428, 476] width 10 height 10
checkbox input "true"
click at [1080, 43] on button "Next" at bounding box center [1082, 42] width 73 height 29
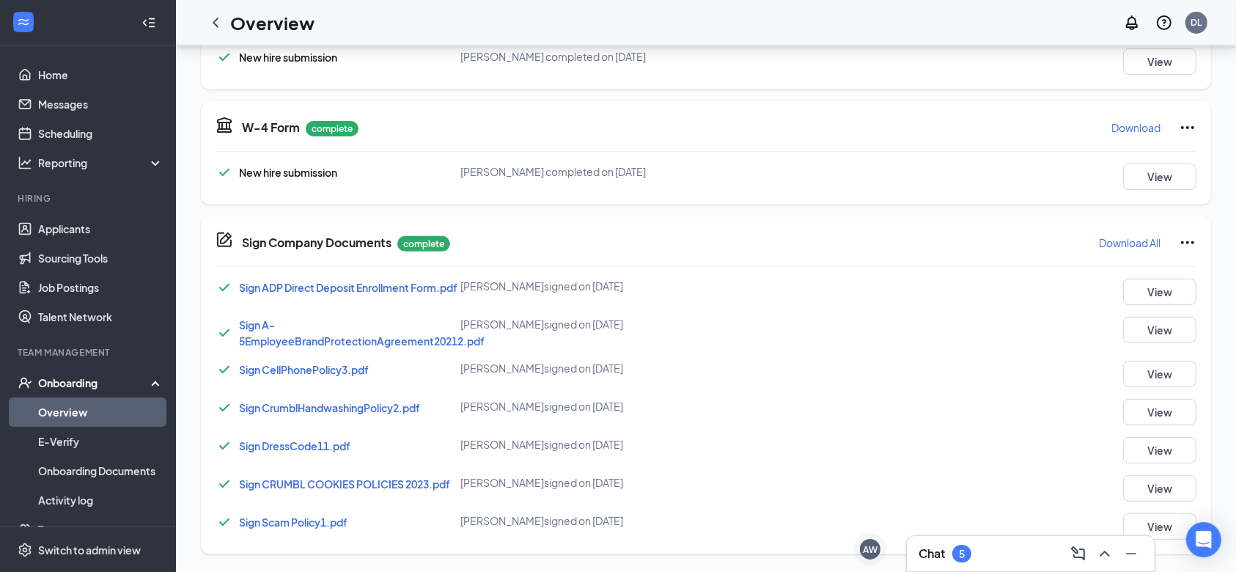
scroll to position [0, 0]
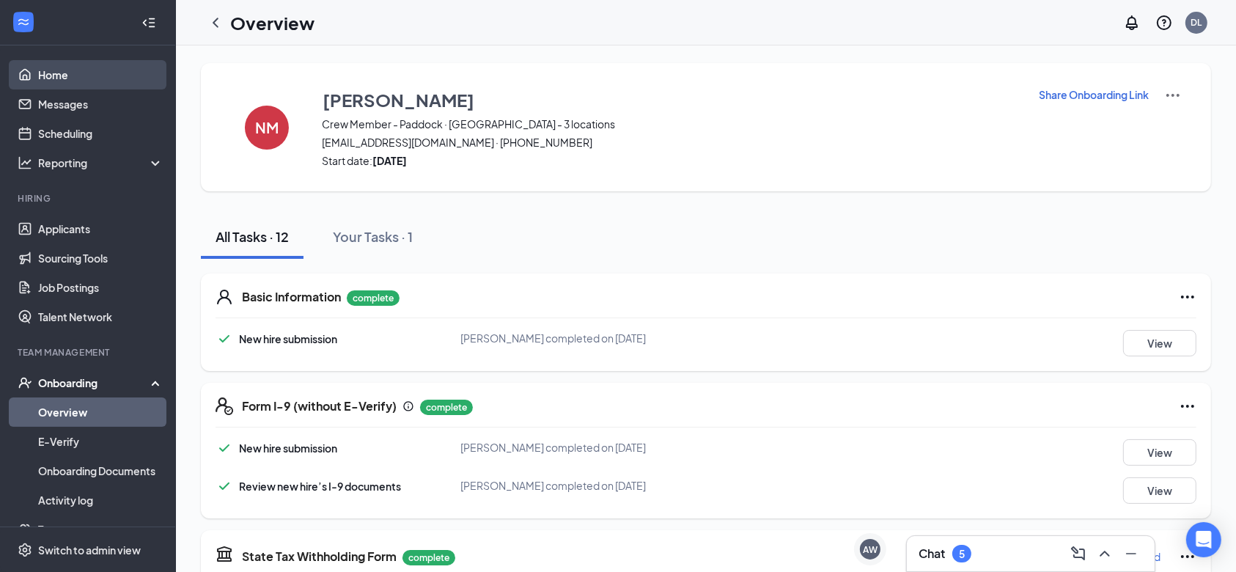
click at [79, 63] on link "Home" at bounding box center [100, 74] width 125 height 29
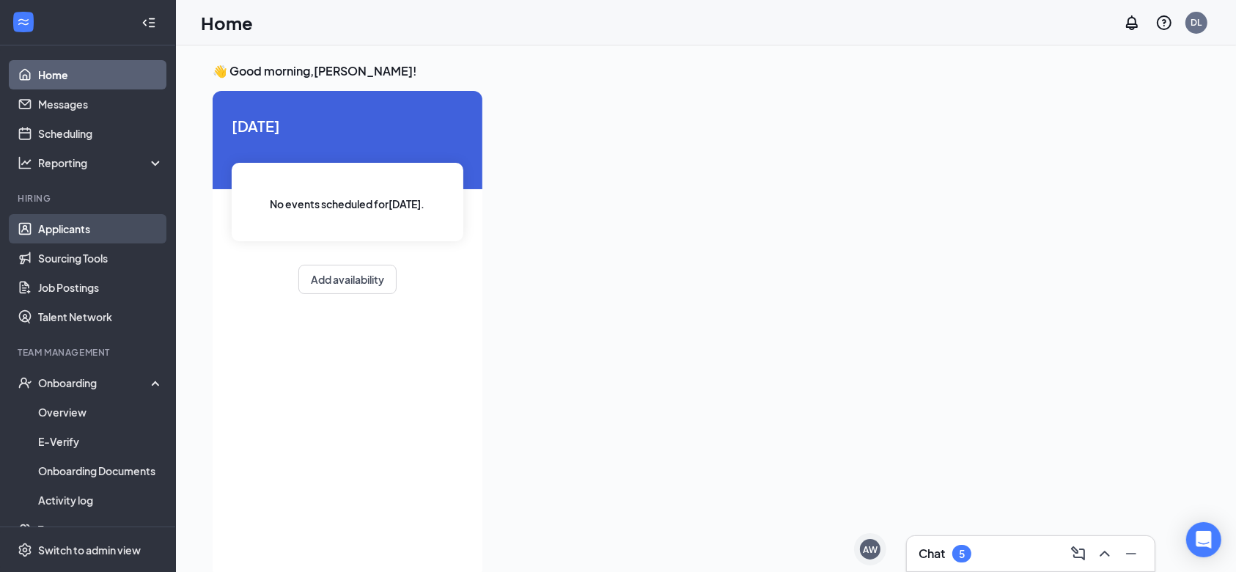
click at [84, 236] on link "Applicants" at bounding box center [100, 228] width 125 height 29
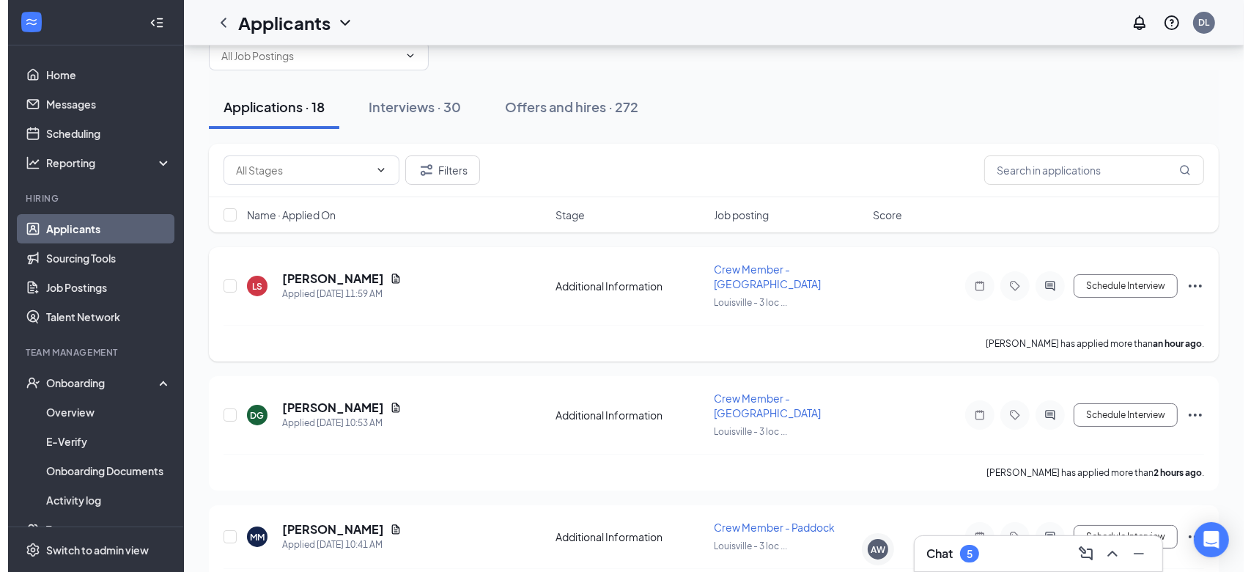
scroll to position [38, 0]
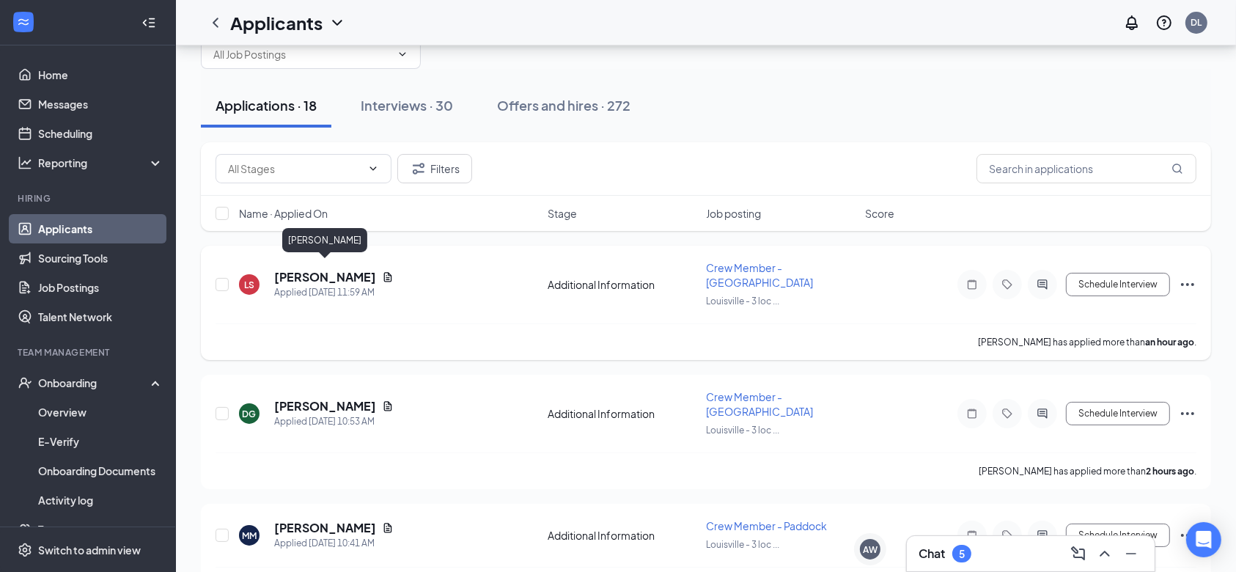
click at [328, 269] on h5 "[PERSON_NAME]" at bounding box center [325, 277] width 102 height 16
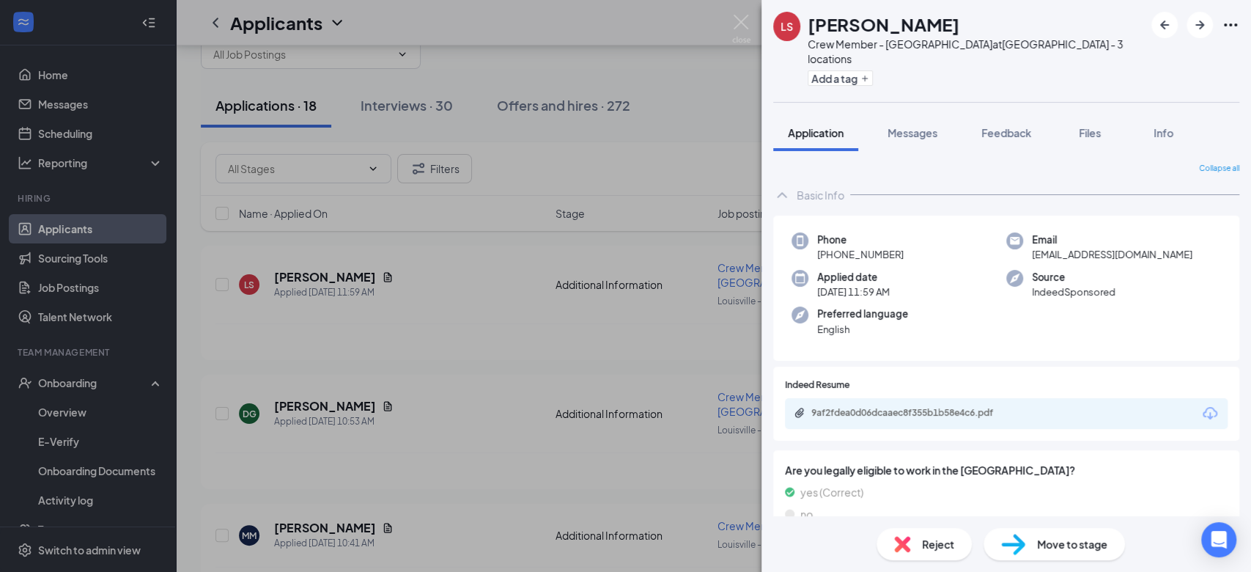
click at [569, 304] on div "LS [PERSON_NAME] Crew Member - Fern Creek at [GEOGRAPHIC_DATA] - 3 locations Ad…" at bounding box center [625, 286] width 1251 height 572
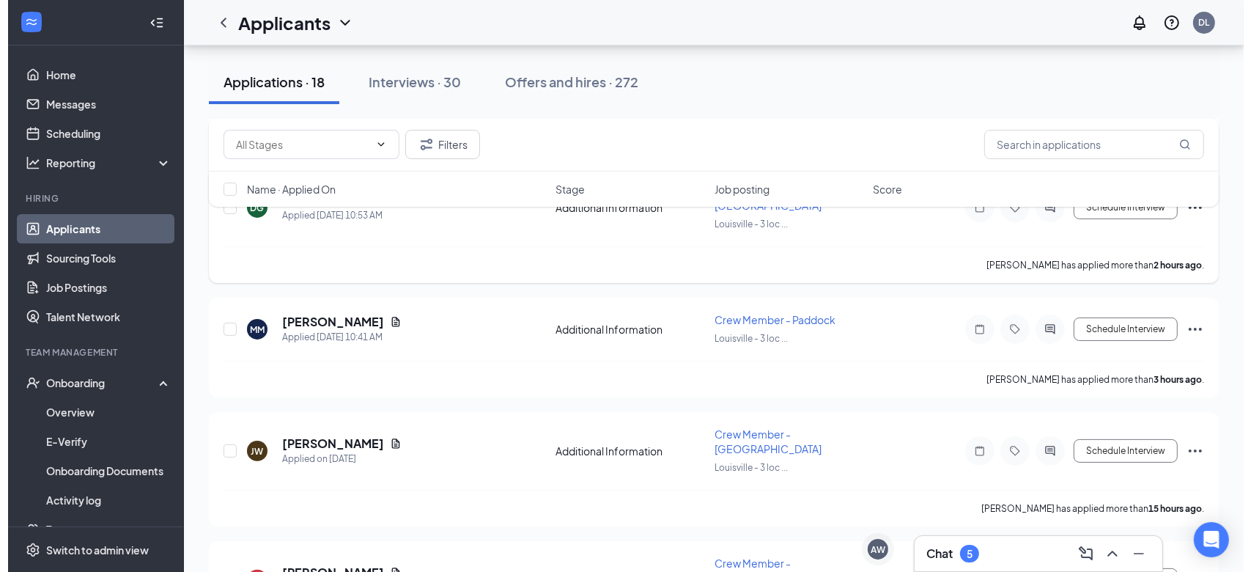
scroll to position [250, 0]
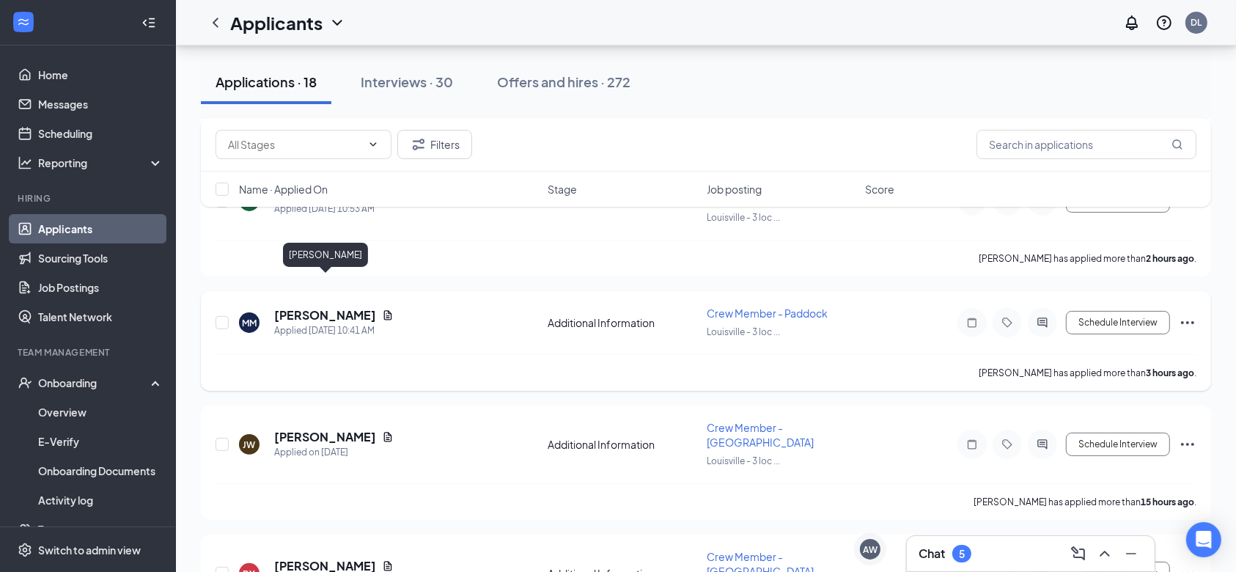
click at [346, 307] on h5 "[PERSON_NAME]" at bounding box center [325, 315] width 102 height 16
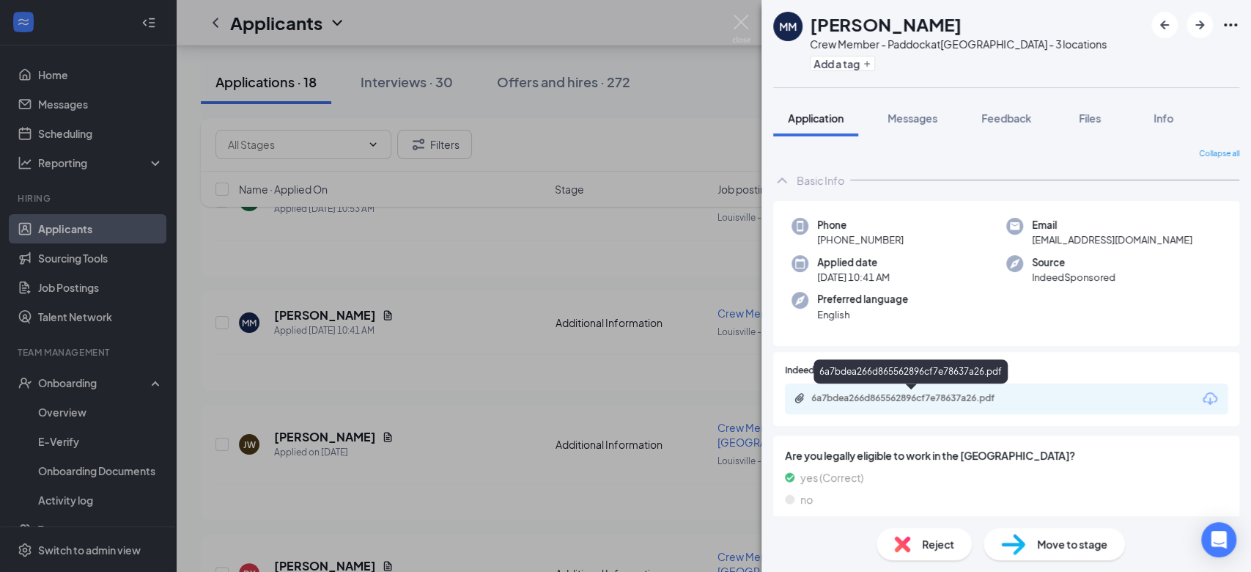
click at [911, 399] on div "6a7bdea266d865562896cf7e78637a26.pdf" at bounding box center [913, 398] width 205 height 12
click at [583, 388] on div "MM [PERSON_NAME] Crew Member - Paddock at [GEOGRAPHIC_DATA] - 3 locations Add a…" at bounding box center [625, 286] width 1251 height 572
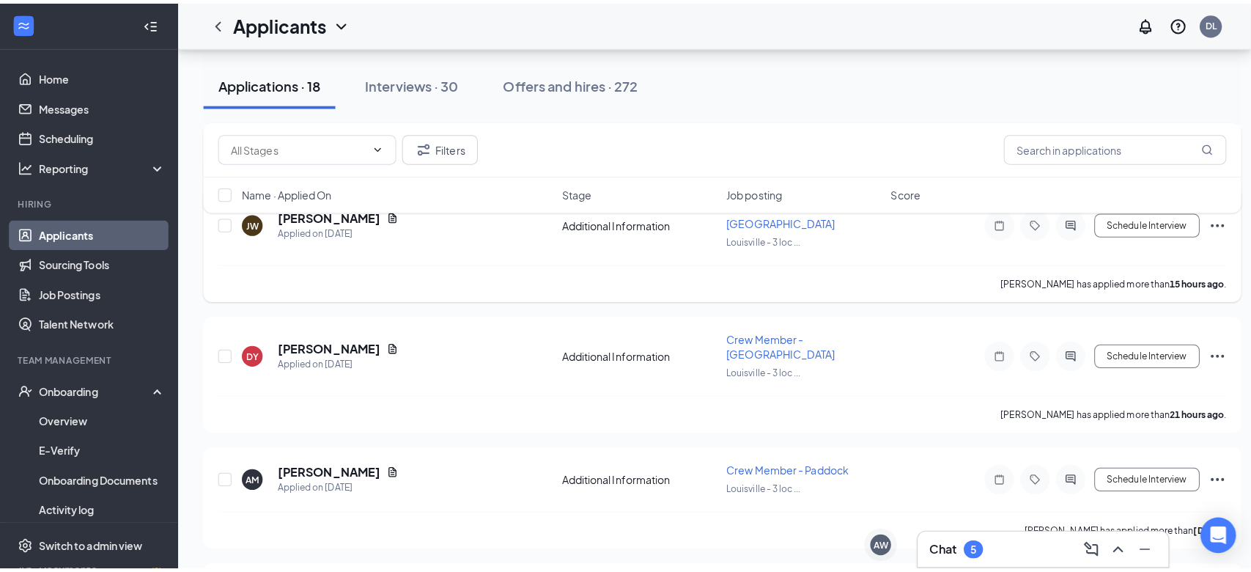
scroll to position [484, 0]
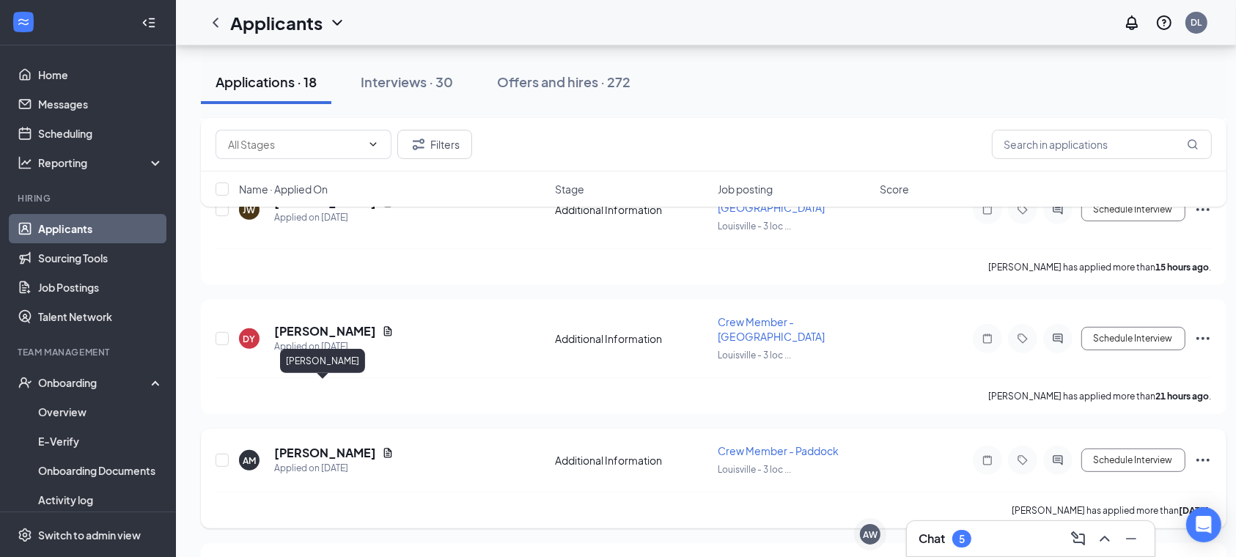
click at [331, 445] on h5 "[PERSON_NAME]" at bounding box center [325, 453] width 102 height 16
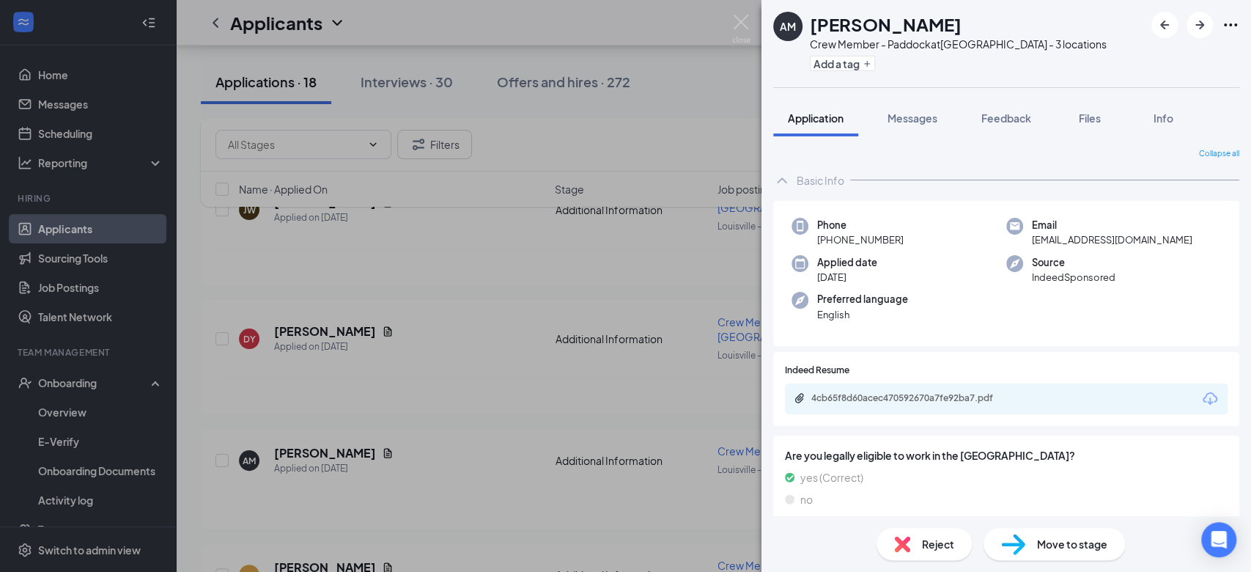
click at [916, 401] on div "4cb65f8d60acec470592670a7fe92ba7.pdf" at bounding box center [913, 398] width 205 height 12
click at [616, 431] on div "AM [PERSON_NAME] Crew Member - Paddock at [GEOGRAPHIC_DATA] - 3 locations Add a…" at bounding box center [625, 286] width 1251 height 572
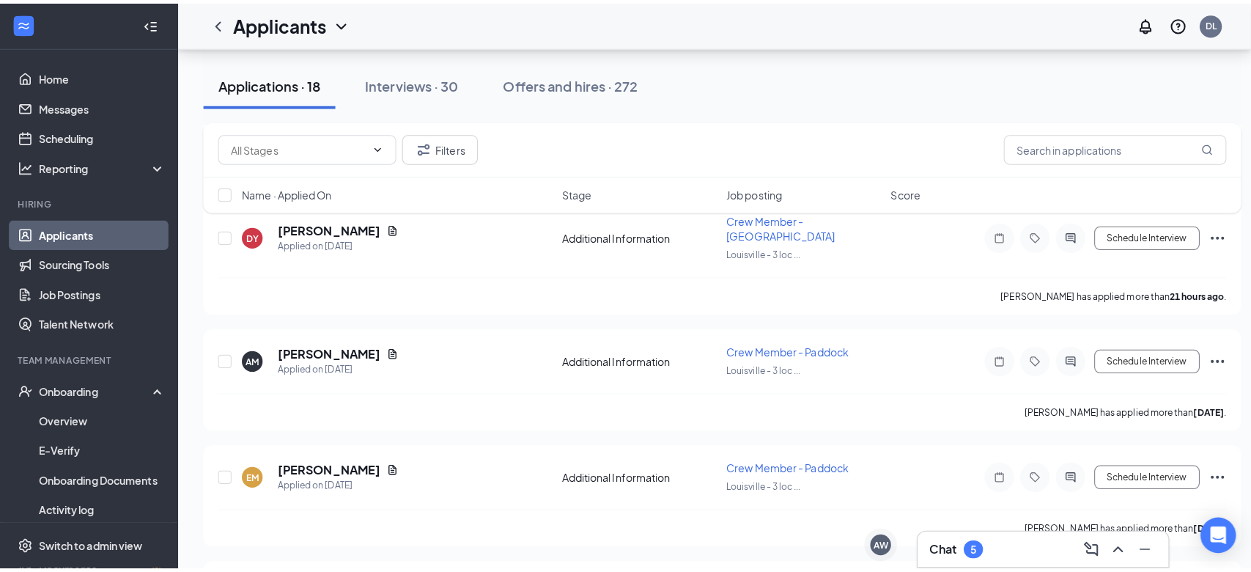
scroll to position [634, 0]
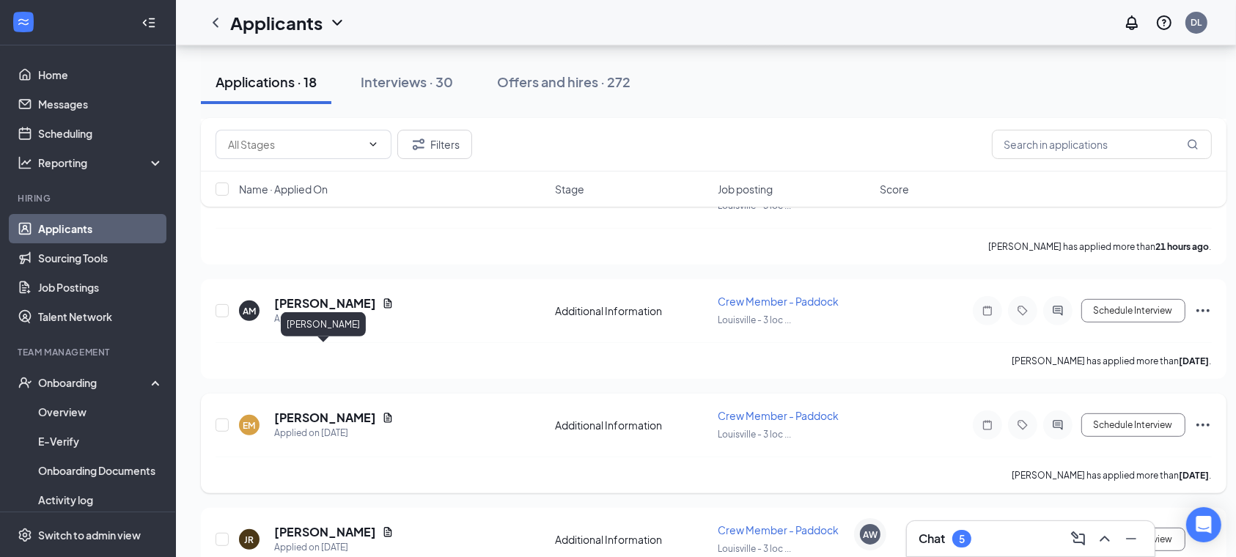
click at [322, 410] on h5 "[PERSON_NAME]" at bounding box center [325, 418] width 102 height 16
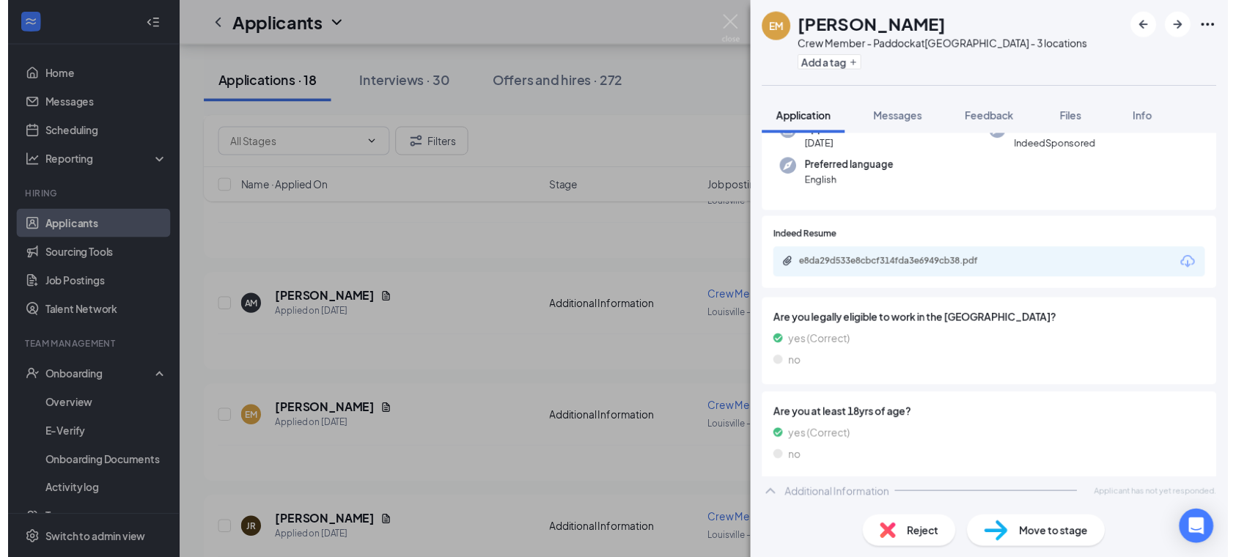
scroll to position [137, 0]
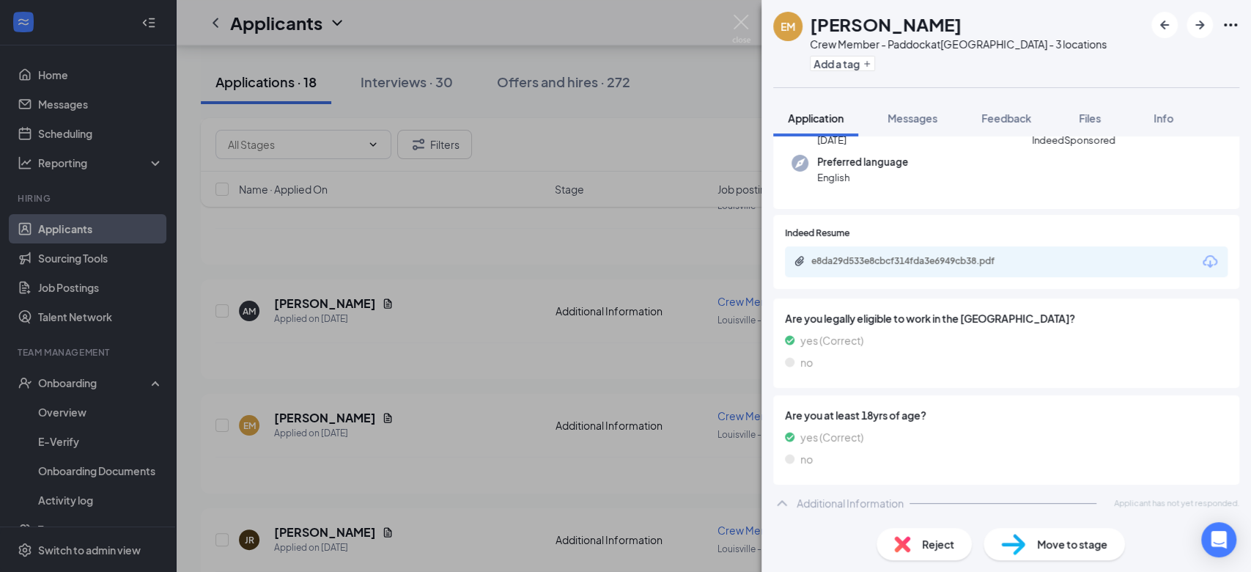
click at [530, 374] on div "EM [PERSON_NAME] Crew Member - Paddock at [GEOGRAPHIC_DATA] - 3 locations Add a…" at bounding box center [625, 286] width 1251 height 572
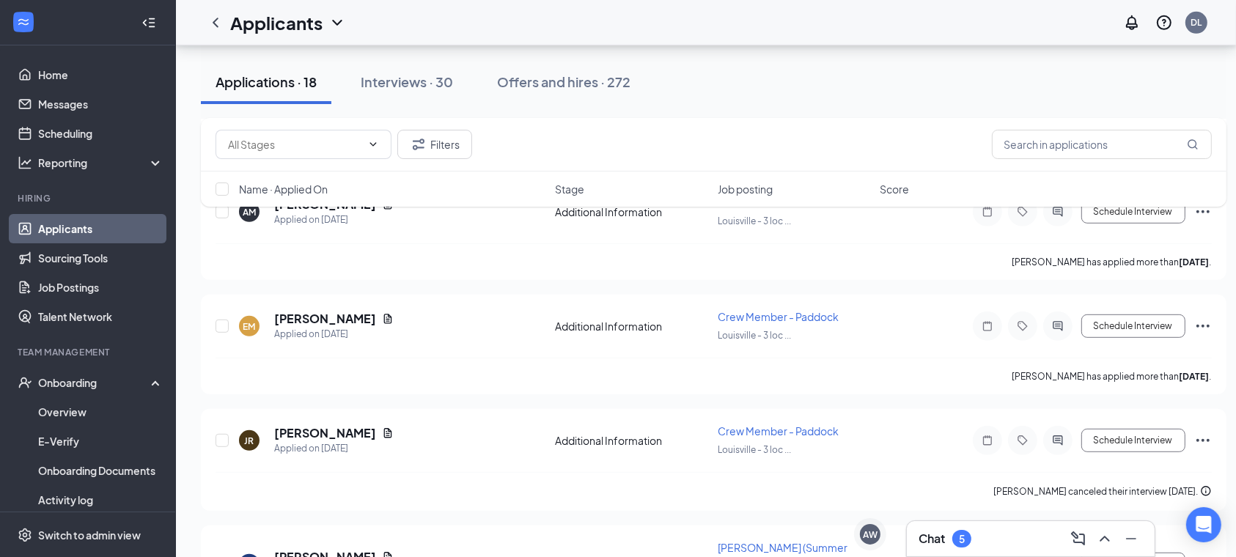
scroll to position [736, 0]
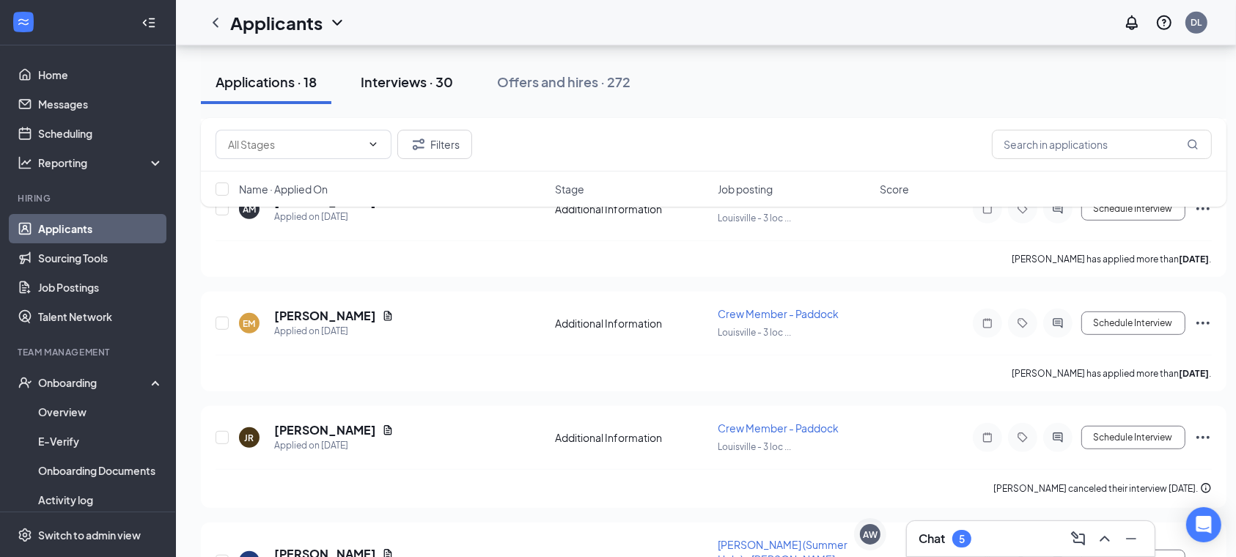
click at [393, 88] on div "Interviews · 30" at bounding box center [407, 82] width 92 height 18
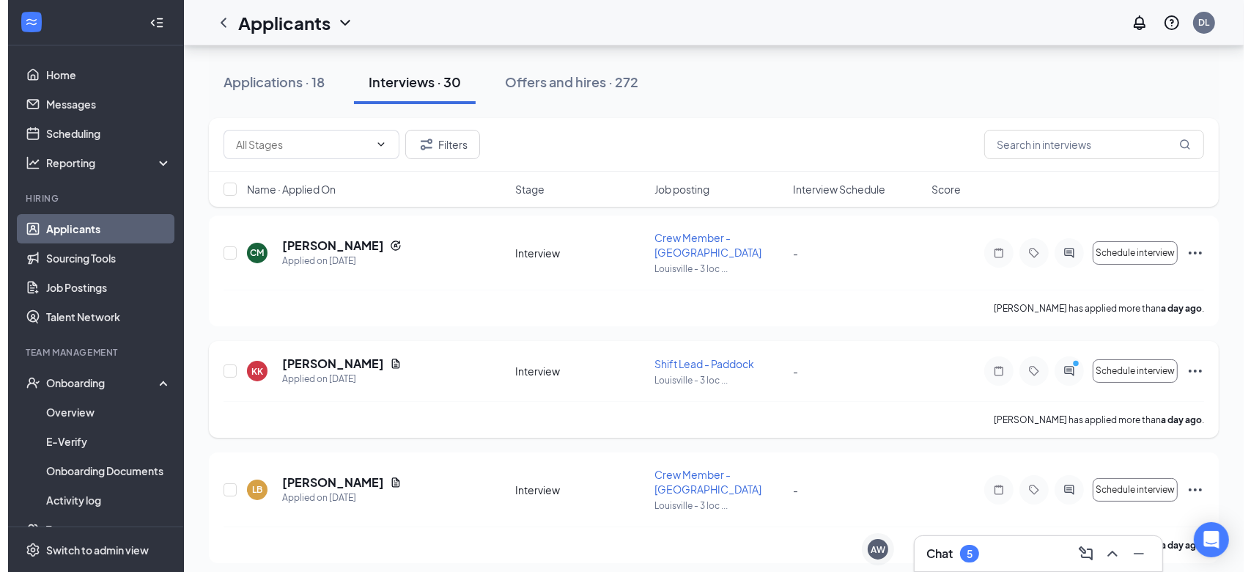
scroll to position [88, 0]
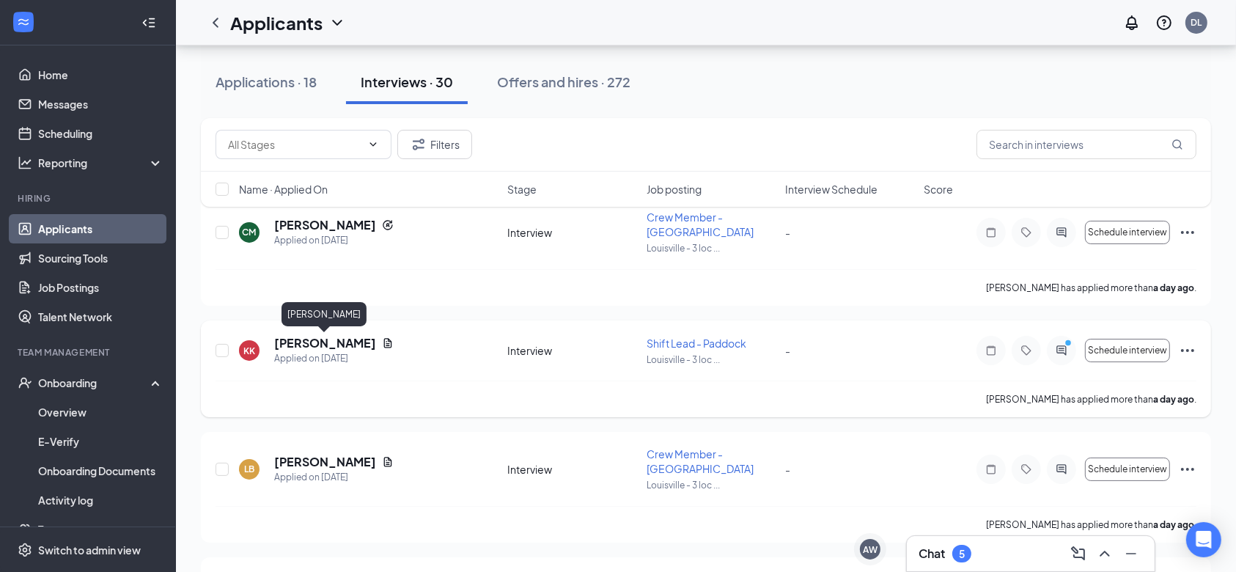
click at [349, 340] on h5 "[PERSON_NAME]" at bounding box center [325, 343] width 102 height 16
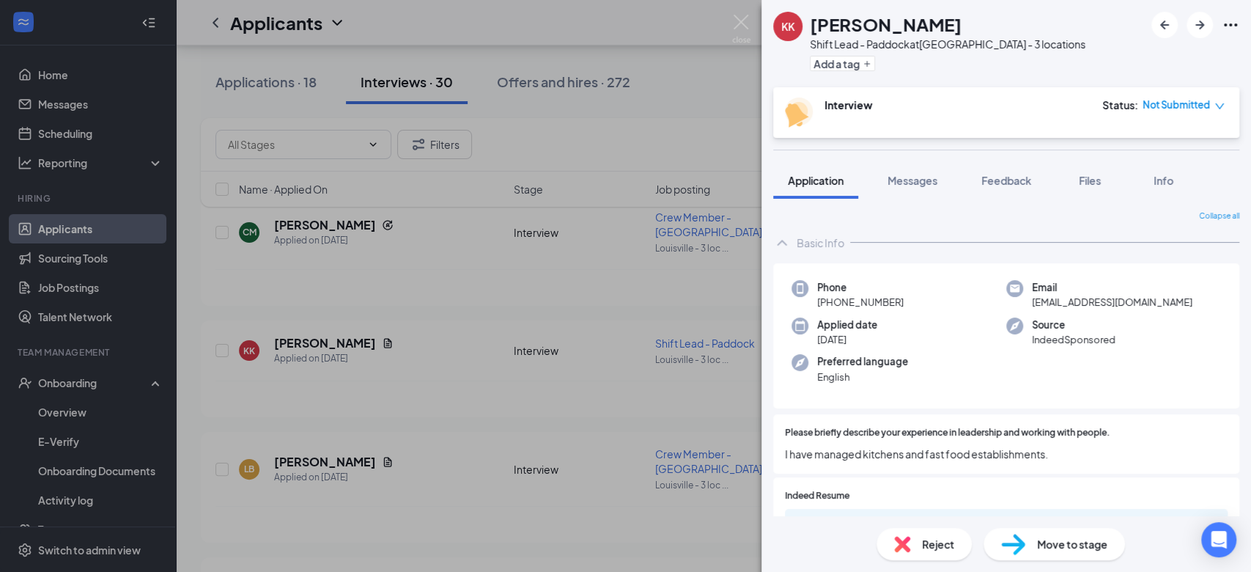
click at [633, 372] on div "KK [PERSON_NAME] Shift Lead - Paddock at [GEOGRAPHIC_DATA] - 3 locations Add a …" at bounding box center [625, 286] width 1251 height 572
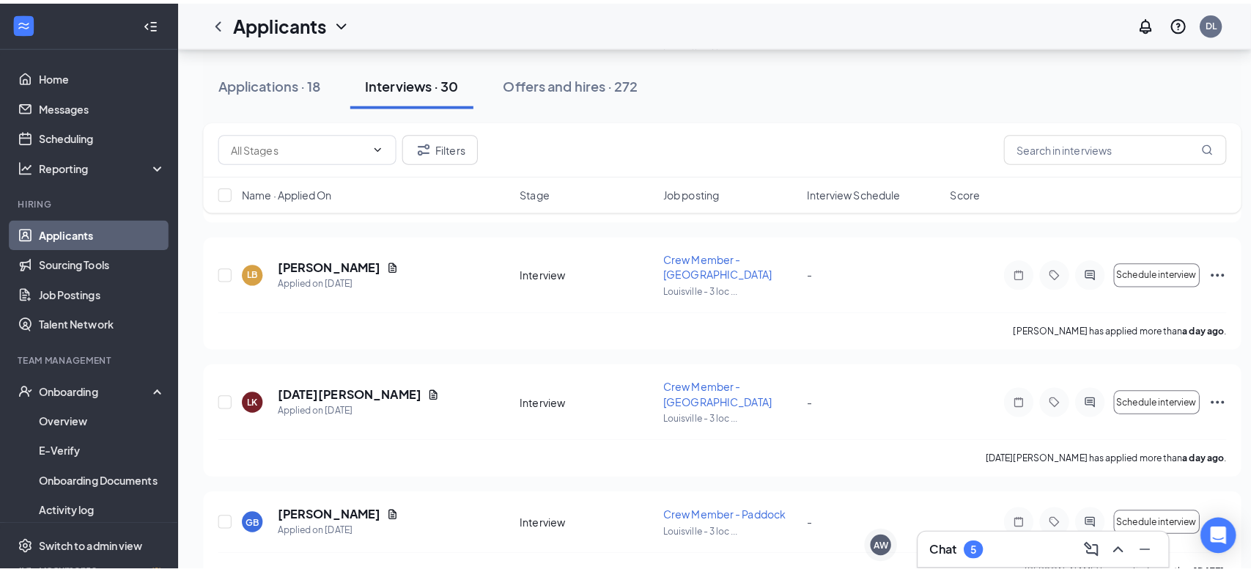
scroll to position [330, 0]
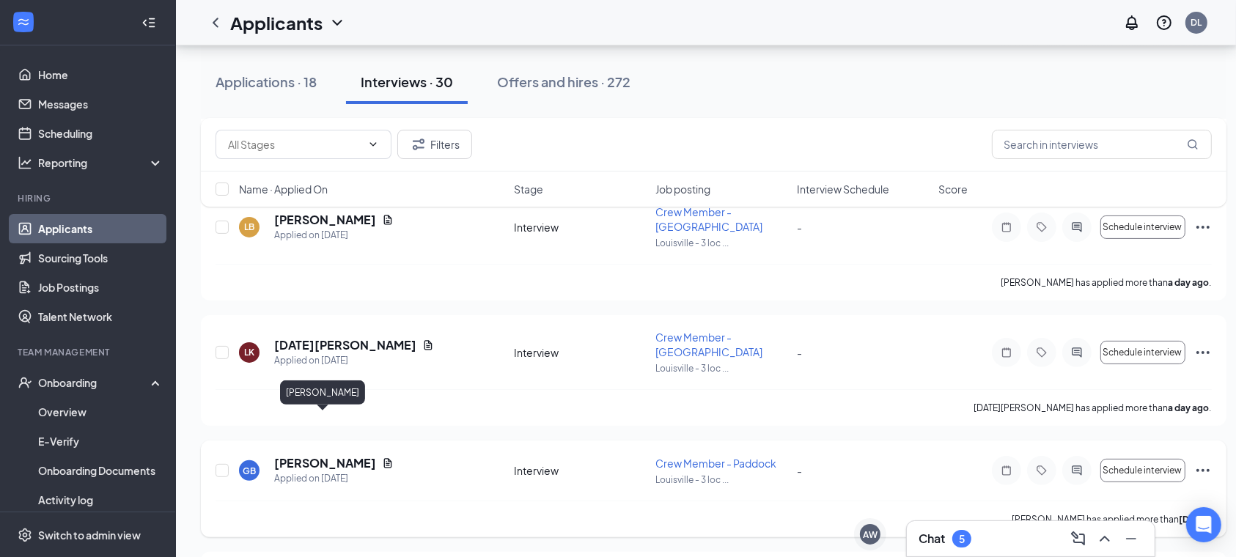
click at [327, 455] on h5 "[PERSON_NAME]" at bounding box center [325, 463] width 102 height 16
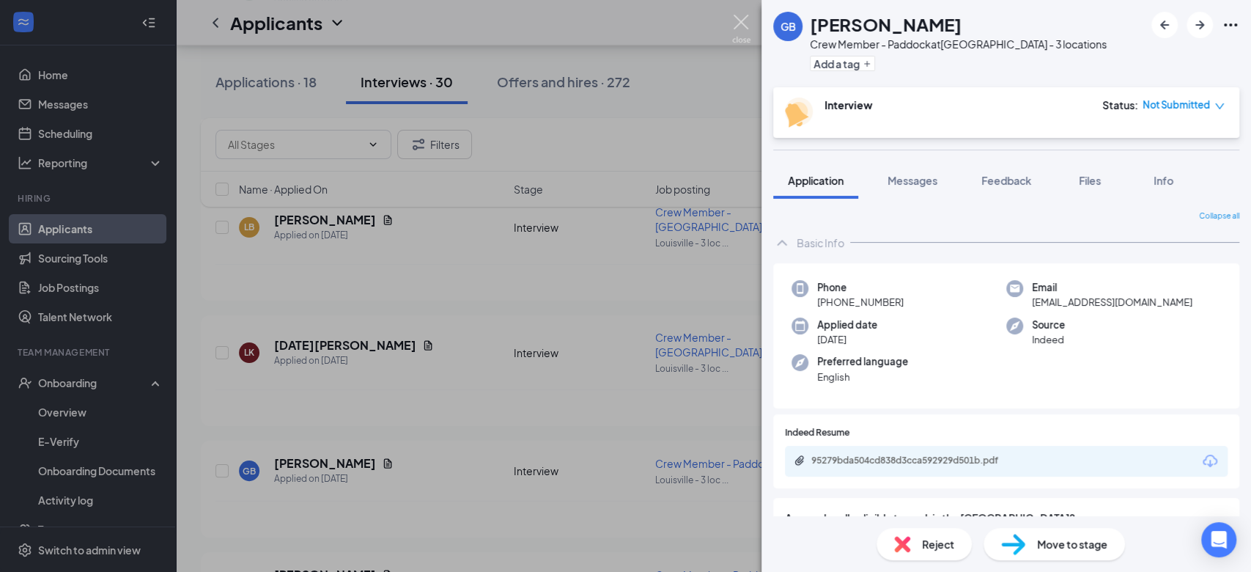
click at [738, 29] on img at bounding box center [741, 29] width 18 height 29
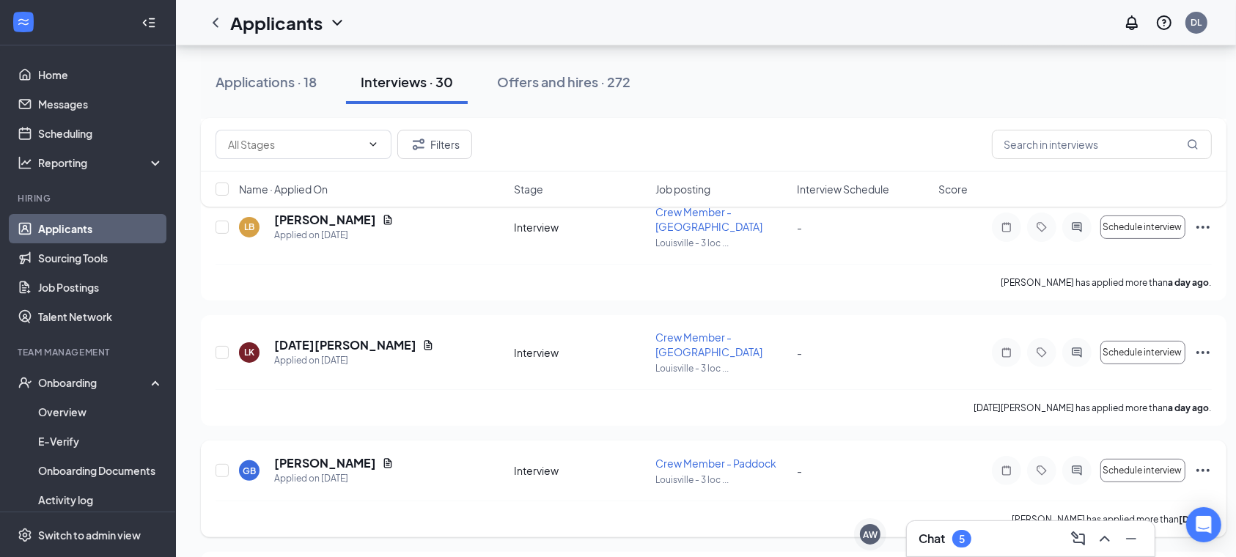
scroll to position [391, 0]
